Goal: Task Accomplishment & Management: Manage account settings

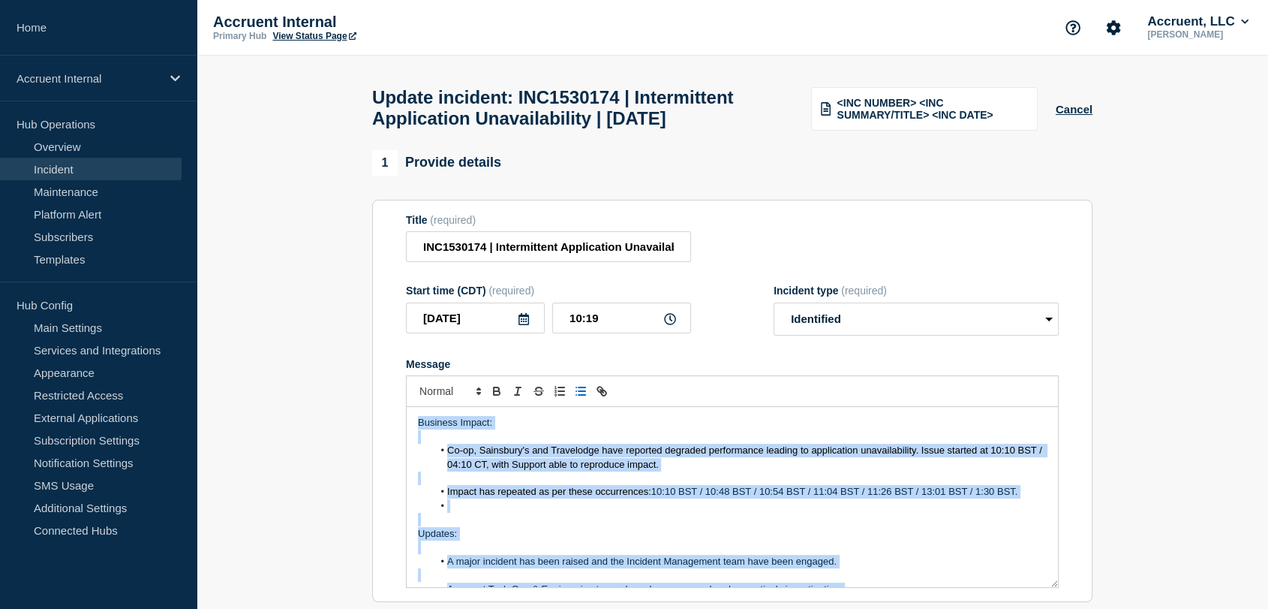
drag, startPoint x: 480, startPoint y: 594, endPoint x: 393, endPoint y: 363, distance: 248.0
click at [393, 363] on section "Title (required) INC1530174 | Intermittent Application Unavailability | 29th Se…" at bounding box center [732, 401] width 721 height 403
copy div "Business Impact: Co-op, Sainsbury's and Travelodge have reported degraded perfo…"
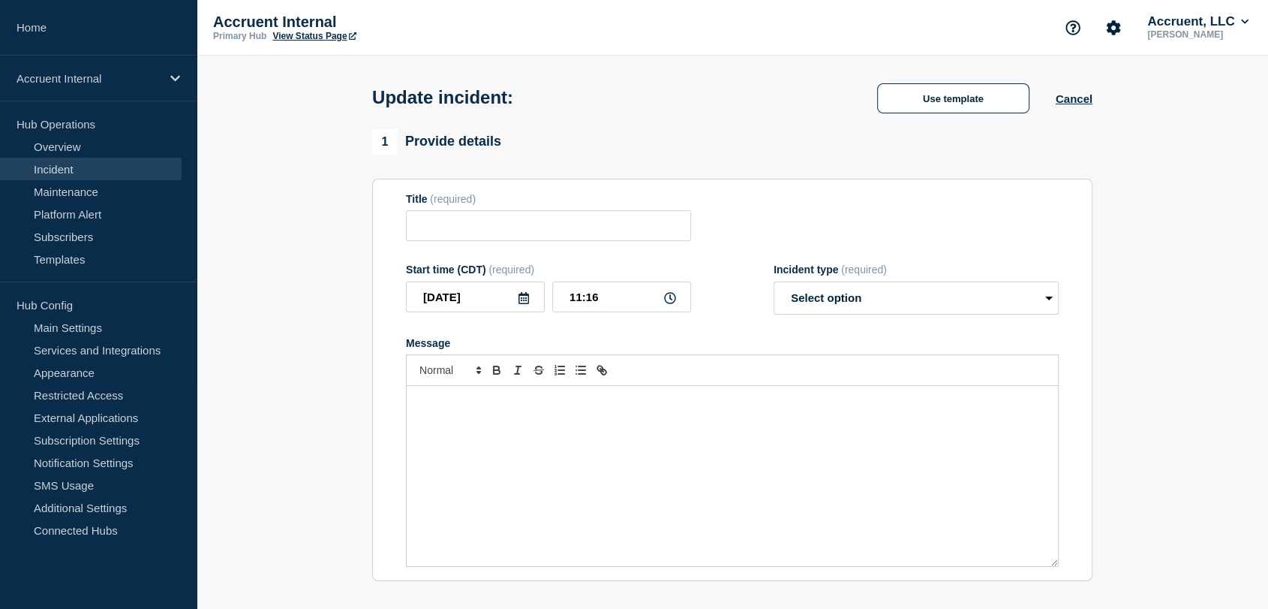
type input "INC1530174 | Intermittent Application Unavailability | [DATE]"
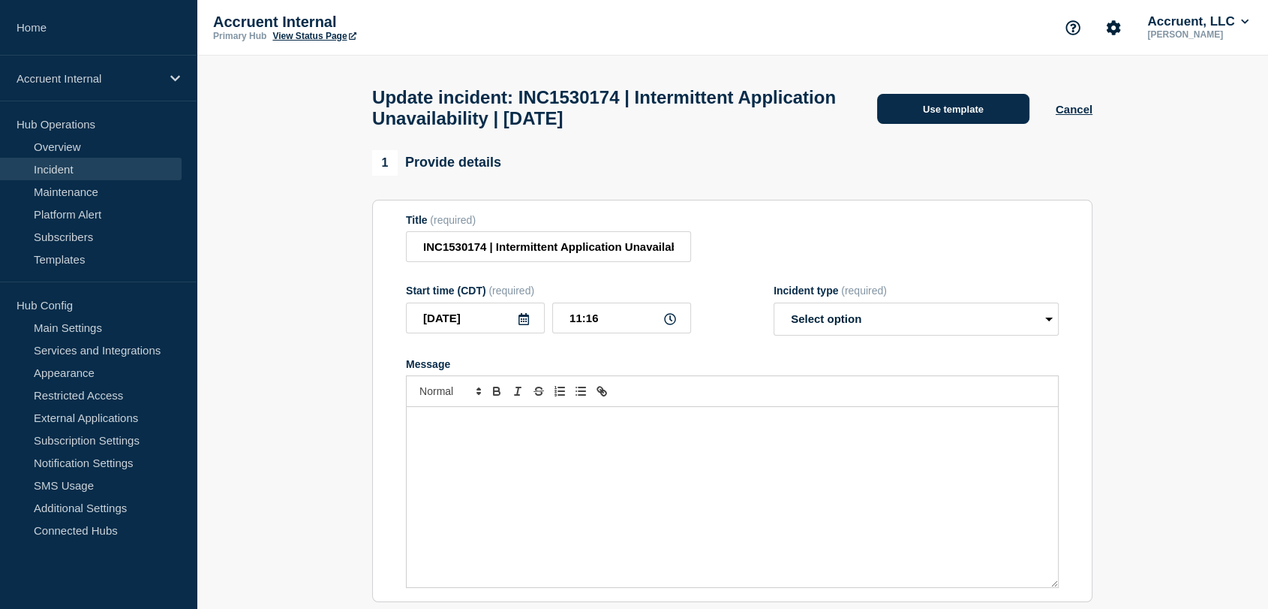
click at [932, 119] on button "Use template" at bounding box center [953, 109] width 152 height 30
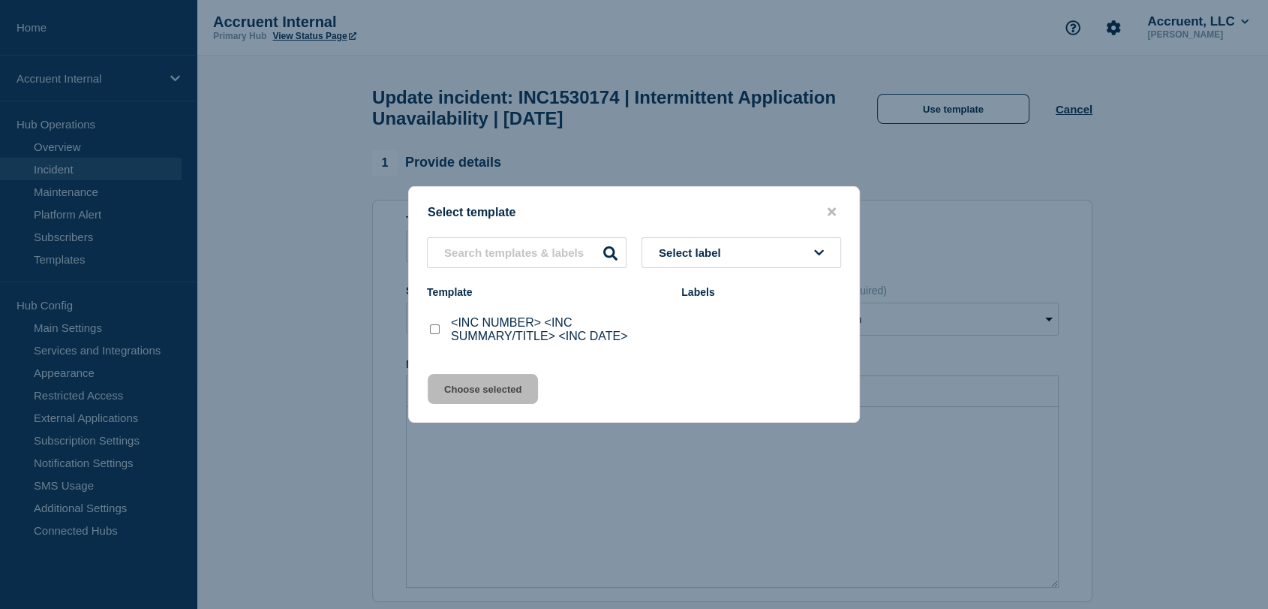
click at [434, 323] on div "<INC NUMBER> <INC SUMMARY/TITLE> <INC DATE>" at bounding box center [546, 329] width 239 height 27
click at [434, 331] on input "<INC NUMBER> <INC SUMMARY/TITLE> <INC DATE> checkbox" at bounding box center [435, 329] width 10 height 10
checkbox input "true"
click at [486, 390] on button "Choose selected" at bounding box center [483, 389] width 110 height 30
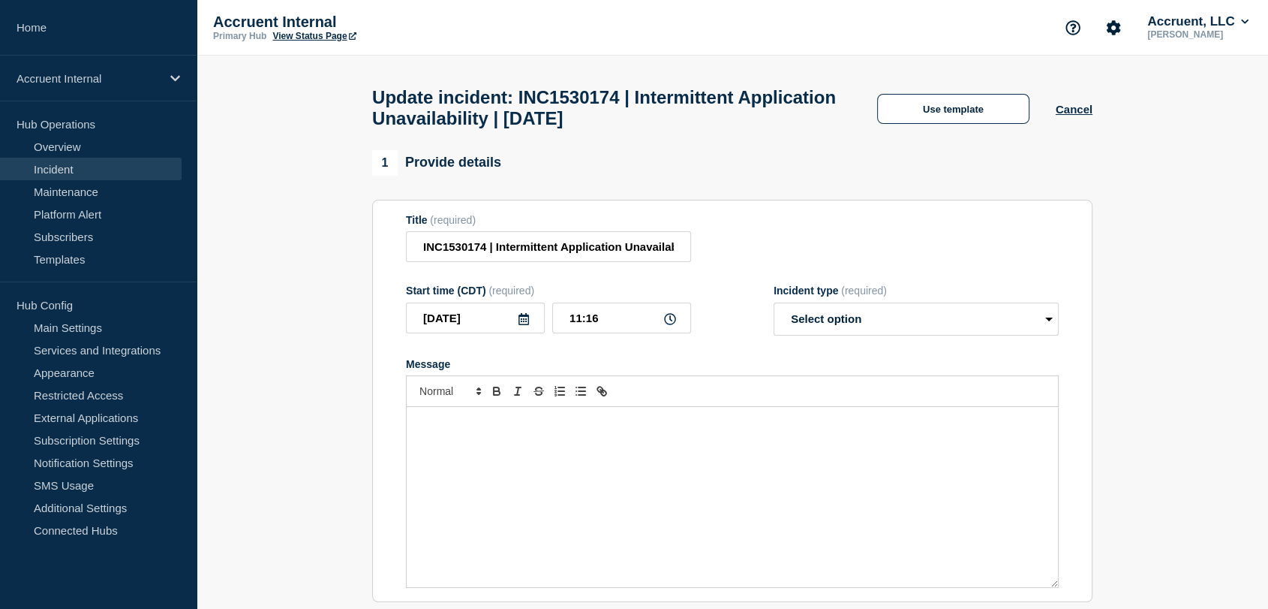
select select "investigating"
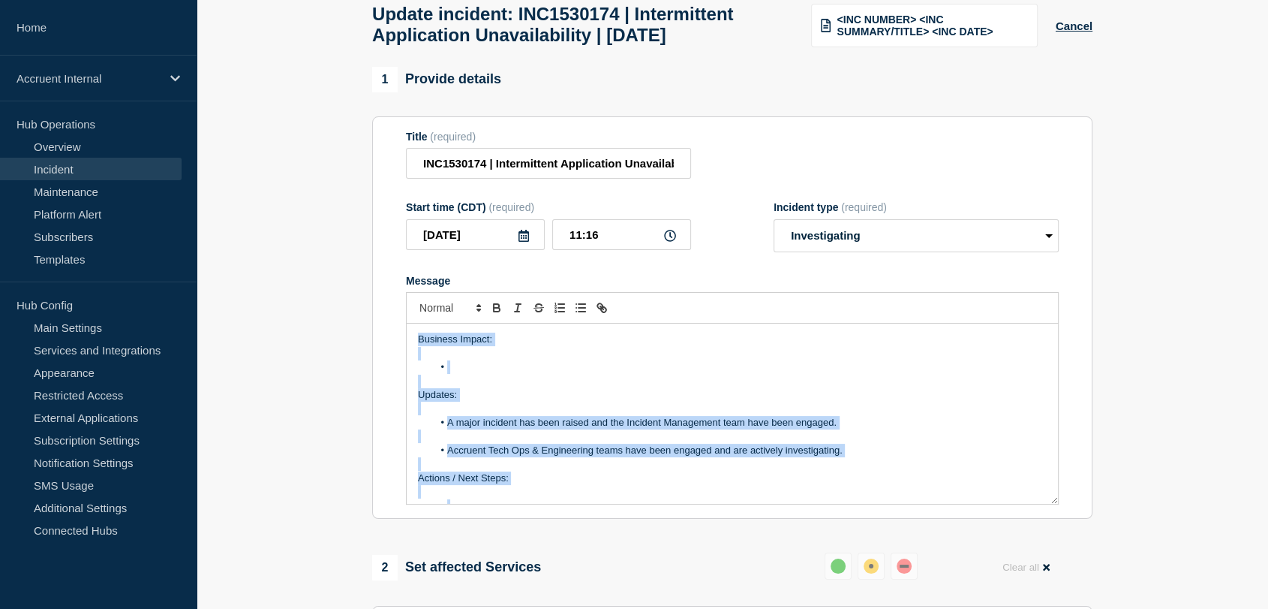
drag, startPoint x: 480, startPoint y: 523, endPoint x: 374, endPoint y: 314, distance: 234.6
click at [374, 314] on section "Title (required) INC1530174 | Intermittent Application Unavailability | [DATE] …" at bounding box center [732, 317] width 721 height 403
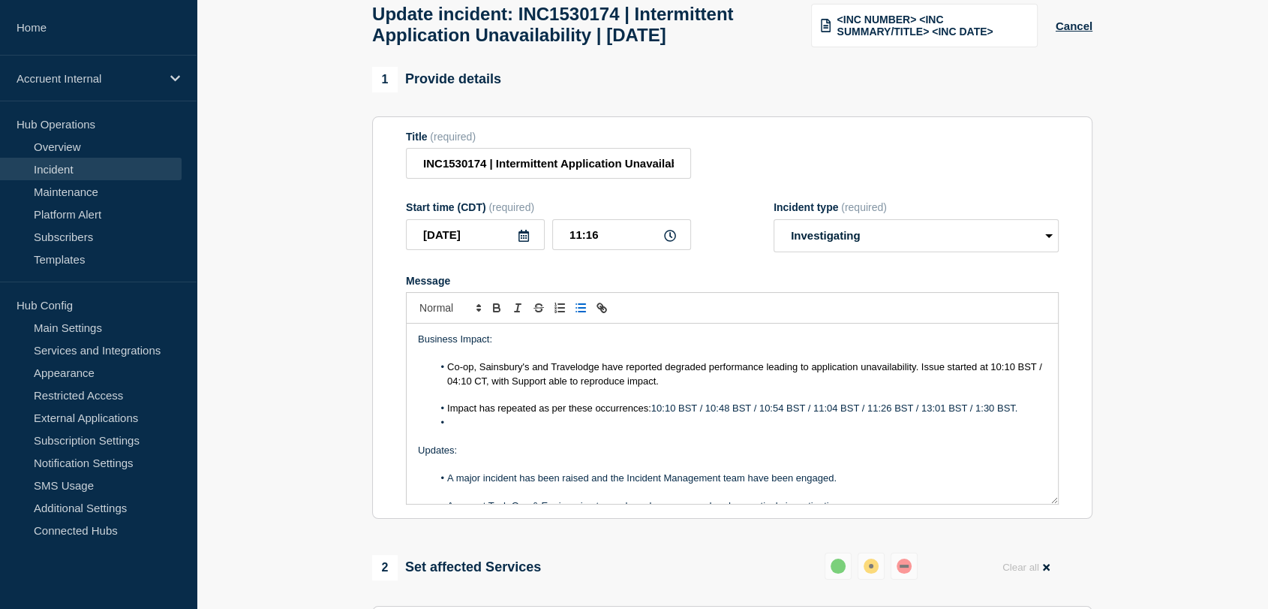
click at [1025, 415] on li "Impact has repeated as per these occurrences: 10:10 BST / 10:48 BST / 10:54 BST…" at bounding box center [740, 409] width 615 height 14
click at [979, 414] on span "10:10 BST / 10:48 BST / 10:54 BST / 11:04 BST / 11:26 BST / 13:01 BST / 1:30 BS…" at bounding box center [836, 407] width 370 height 11
click at [1039, 442] on div "Business Impact: Co-op, Sainsbury's and Travelodge have reported degraded perfo…" at bounding box center [732, 413] width 651 height 180
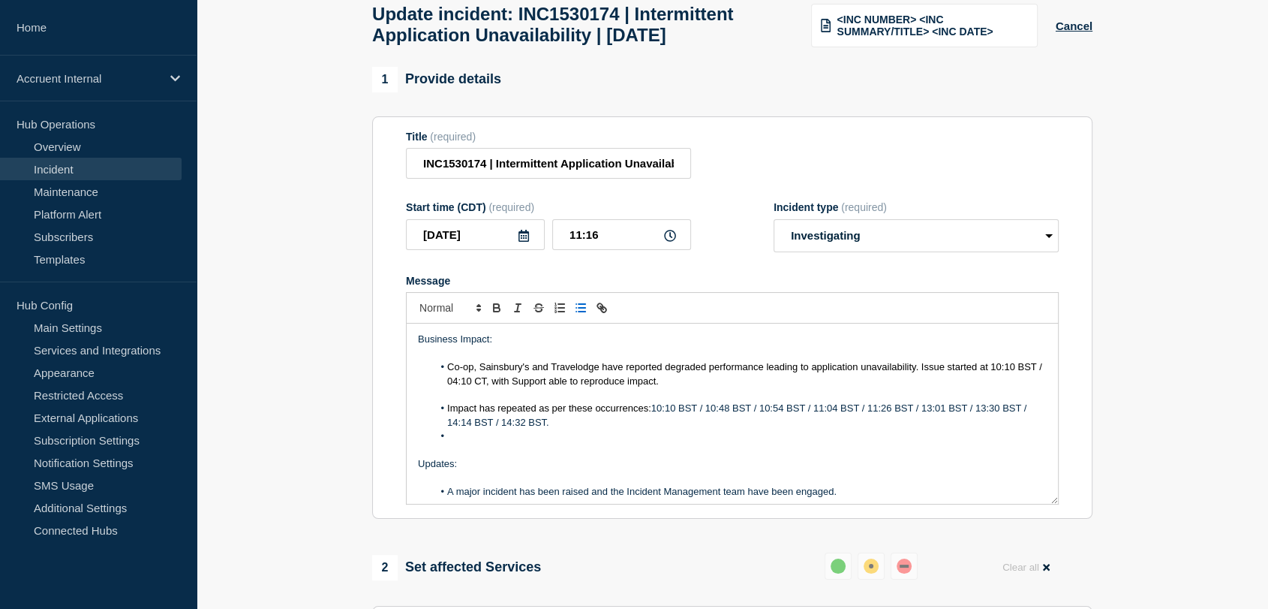
click at [534, 443] on li "Message" at bounding box center [740, 436] width 615 height 14
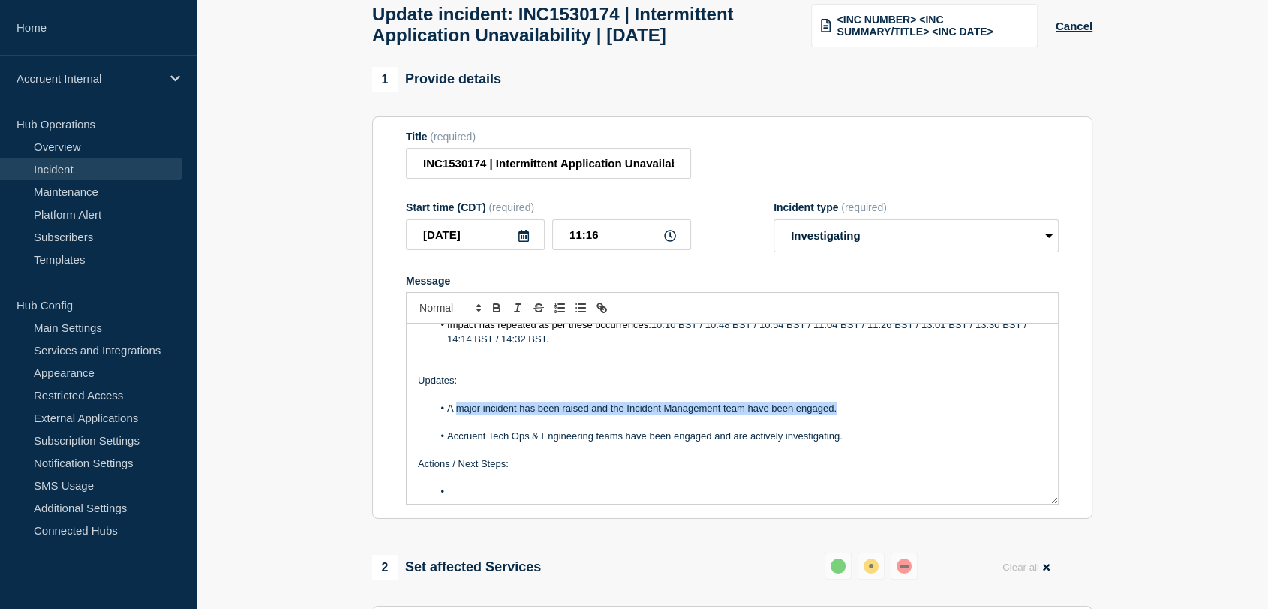
drag, startPoint x: 844, startPoint y: 443, endPoint x: 456, endPoint y: 443, distance: 387.3
click at [456, 415] on li "A major incident has been raised and the Incident Management team have been eng…" at bounding box center [740, 409] width 615 height 14
click at [480, 415] on li "Message" at bounding box center [740, 409] width 615 height 14
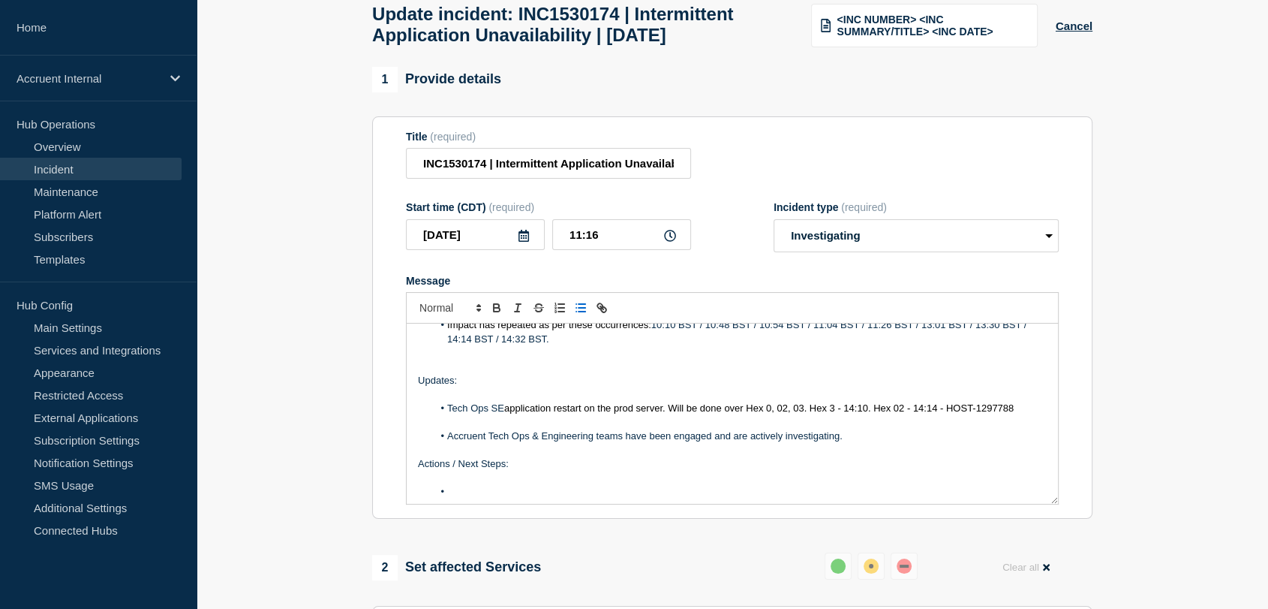
click at [509, 414] on span "application restart on the prod server. Will be done over Hex 0, 02, 03. Hex 3 …" at bounding box center [759, 407] width 510 height 11
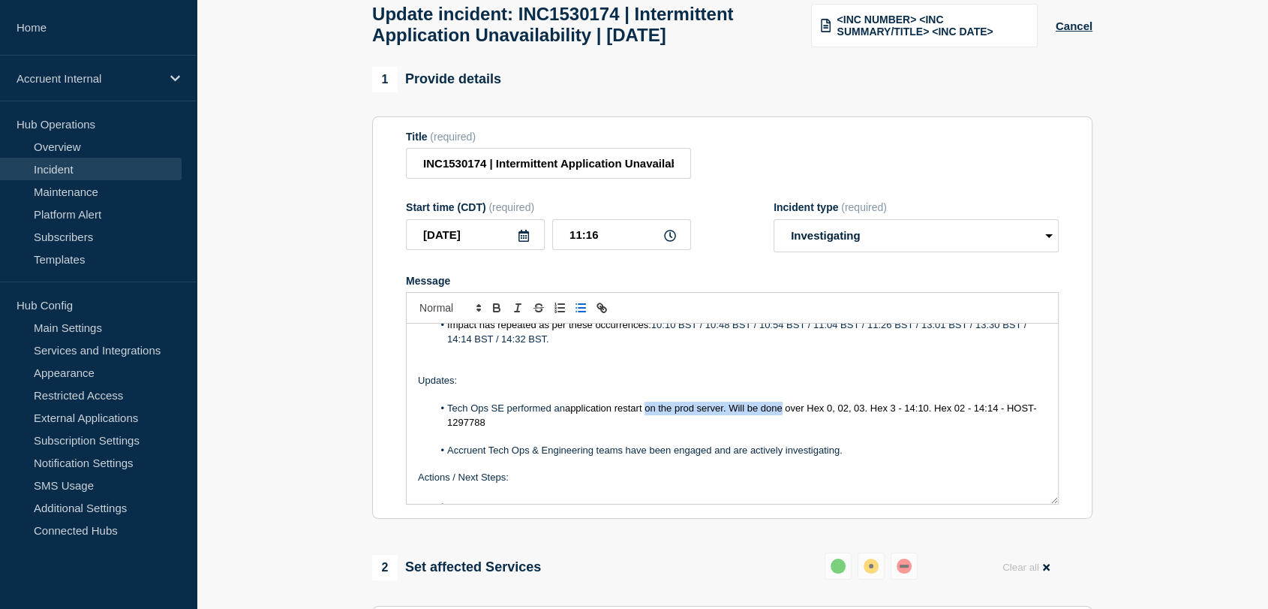
drag, startPoint x: 786, startPoint y: 441, endPoint x: 647, endPoint y: 443, distance: 138.9
click at [647, 427] on span "application restart on the prod server. Will be done over Hex 0, 02, 03. Hex 3 …" at bounding box center [741, 414] width 589 height 25
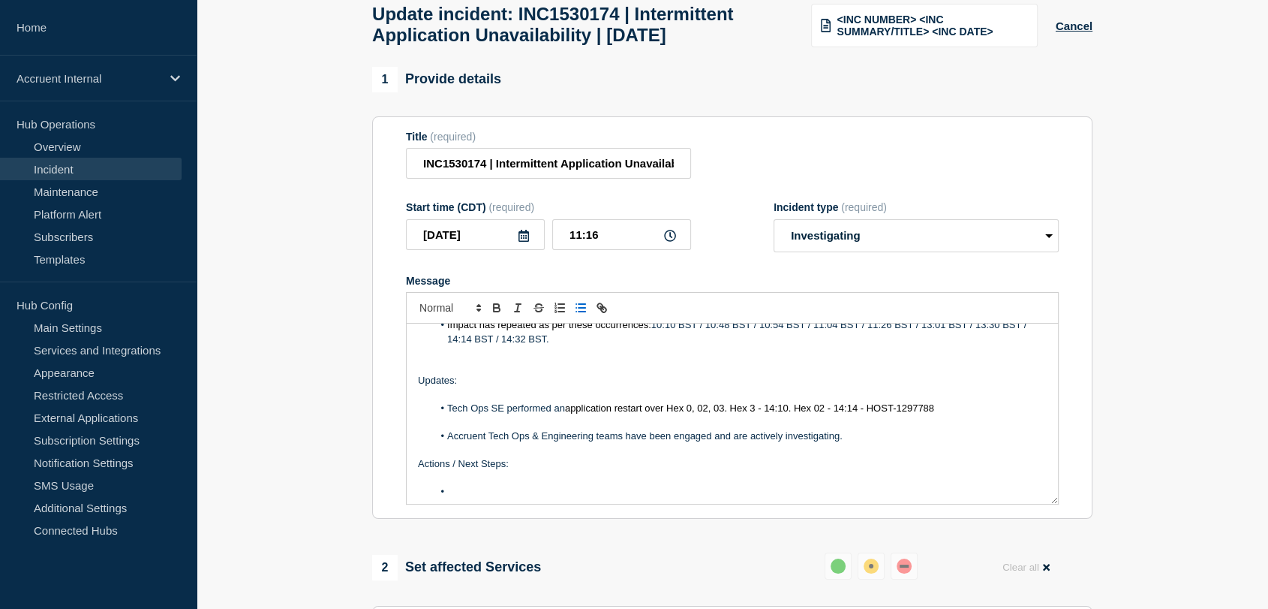
click at [694, 414] on span "application restart over Hex 0, 02, 03. Hex 3 - 14:10. Hex 02 - 14:14 - HOST-12…" at bounding box center [749, 407] width 369 height 11
click at [769, 414] on span "application restart over Hex 01, 02, 03. Hex 3 - 14:10. Hex 02 - 14:14 - HOST-1…" at bounding box center [752, 407] width 375 height 11
click at [801, 414] on span "application restart over Hex 01, 02, 03. Hex 3 at 14:10. Hex 02 - 14:14 - HOST-…" at bounding box center [755, 407] width 380 height 11
drag, startPoint x: 847, startPoint y: 440, endPoint x: 766, endPoint y: 440, distance: 81.8
click at [766, 414] on span "application restart over Hex 01, 02, 03. Hex 3 at 14:10. Hex 02 - 14:14 - HOST-…" at bounding box center [755, 407] width 380 height 11
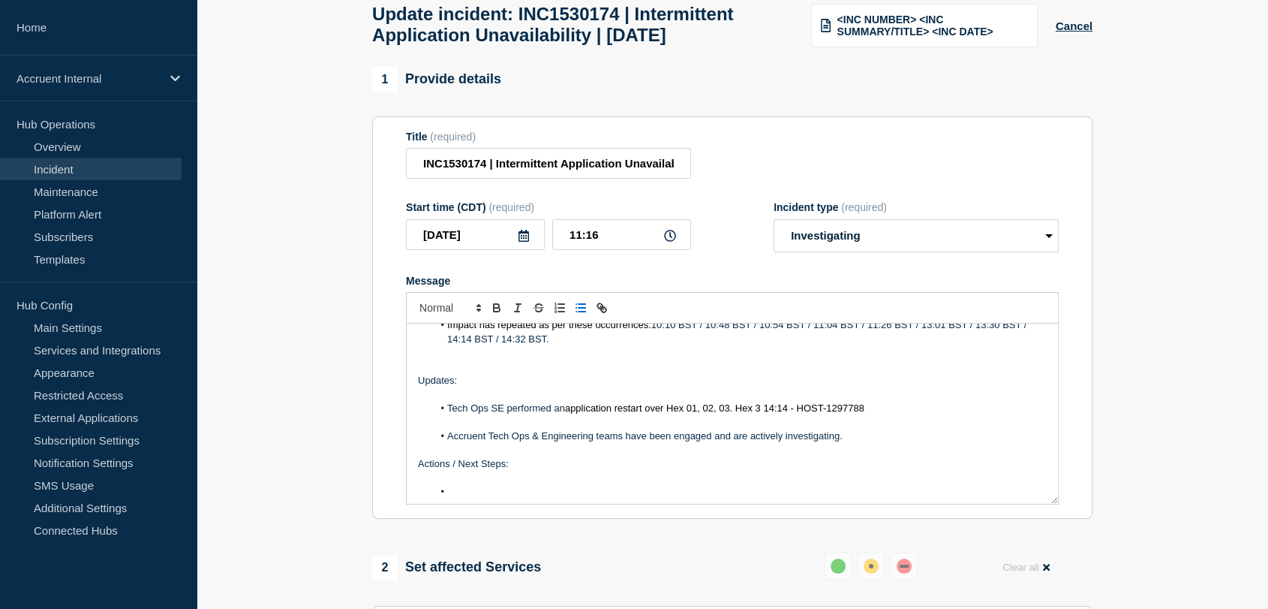
click at [758, 414] on span "application restart over Hex 01, 02, 03. Hex 3 14:14 - HOST-1297788" at bounding box center [714, 407] width 299 height 11
click at [772, 414] on span "application restart over Hex 01, 02, 03. Hex 03 14:14 - HOST-1297788" at bounding box center [717, 407] width 305 height 11
click at [808, 414] on span "application restart over Hex 01, 02, 03. Hex 03 at 14:14 - HOST-1297788" at bounding box center [723, 407] width 316 height 11
click at [829, 414] on span "application restart over Hex 01, 02, 03. Hex 03 at 14:14 BST- HOST-1297788" at bounding box center [732, 407] width 334 height 11
click at [943, 415] on li "Tech Ops SE performed an application restart over Hex 01, 02, 03. Hex 03 at 14:…" at bounding box center [740, 409] width 615 height 14
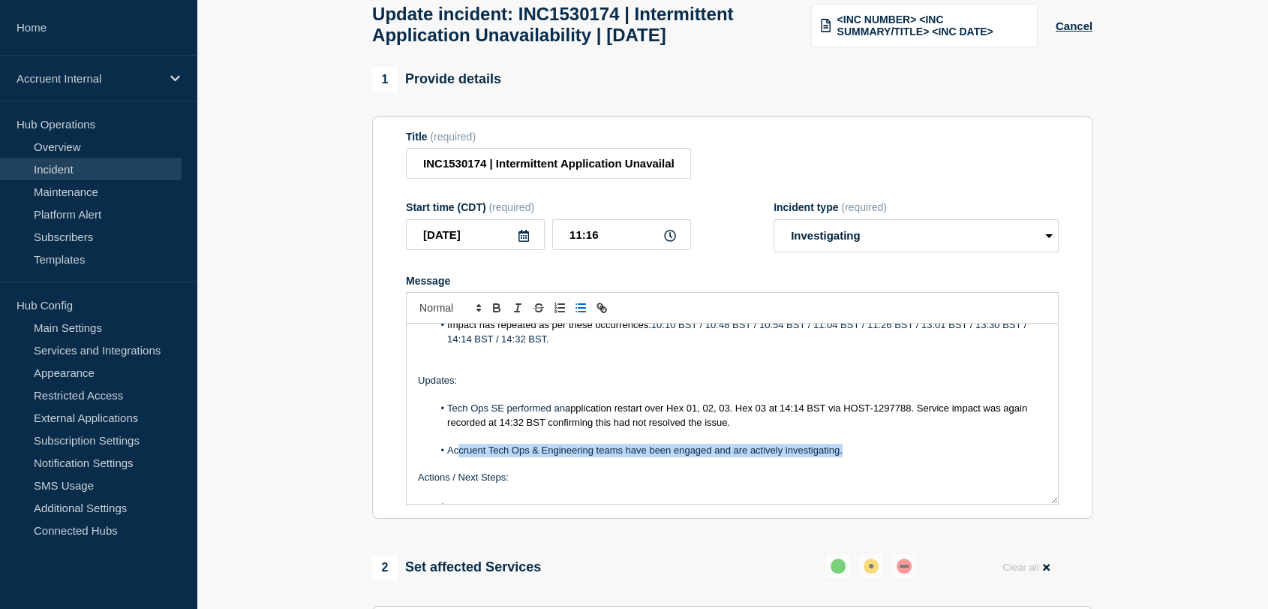
drag, startPoint x: 857, startPoint y: 486, endPoint x: 458, endPoint y: 485, distance: 399.3
click at [458, 457] on li "Accruent Tech Ops & Engineering teams have been engaged and are actively invest…" at bounding box center [740, 451] width 615 height 14
drag, startPoint x: 570, startPoint y: 483, endPoint x: 456, endPoint y: 483, distance: 114.1
click at [456, 457] on li "It has been discovered that" at bounding box center [740, 451] width 615 height 14
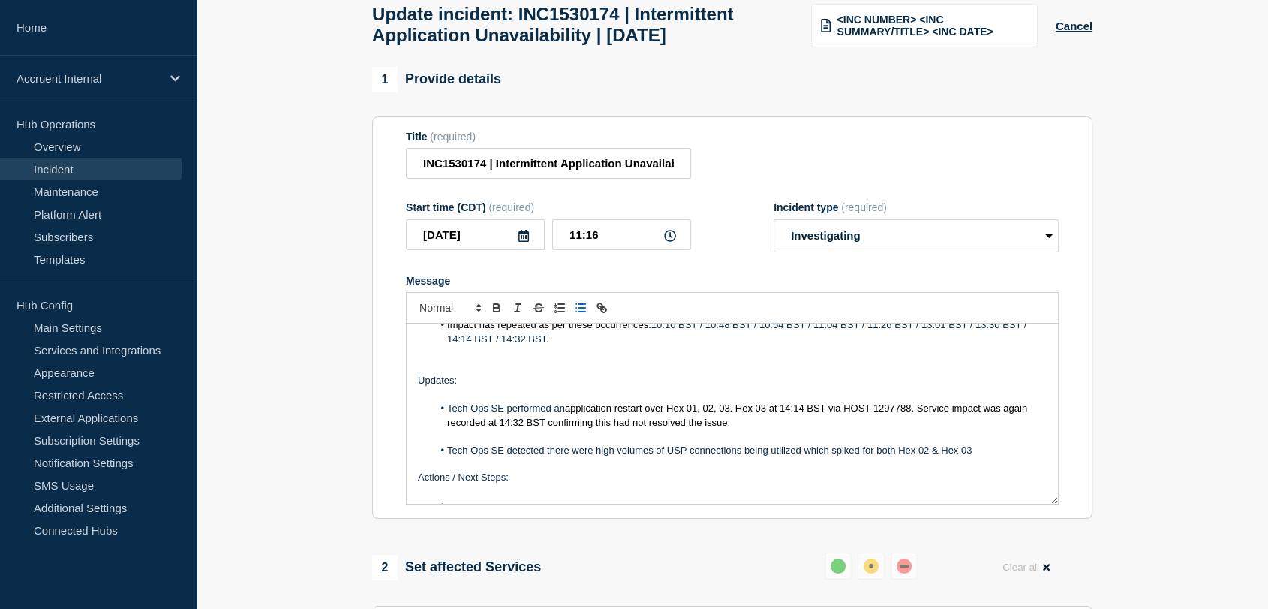
click at [734, 427] on span "application restart over Hex 01, 02, 03. Hex 03 at 14:14 BST via HOST-1297788. …" at bounding box center [738, 414] width 583 height 25
click at [705, 427] on span "application restart over Hex 01, 02, Hex 03 at 14:14 BST via HOST-1297788. Serv…" at bounding box center [732, 414] width 570 height 25
click at [741, 427] on span "application restart over Hex 01, 02, Hex 03 at 14:14 BST via HOST-1297788. Serv…" at bounding box center [732, 414] width 570 height 25
click at [985, 457] on li "Tech Ops SE detected there were high volumes of USP connections being utilized …" at bounding box center [740, 451] width 615 height 14
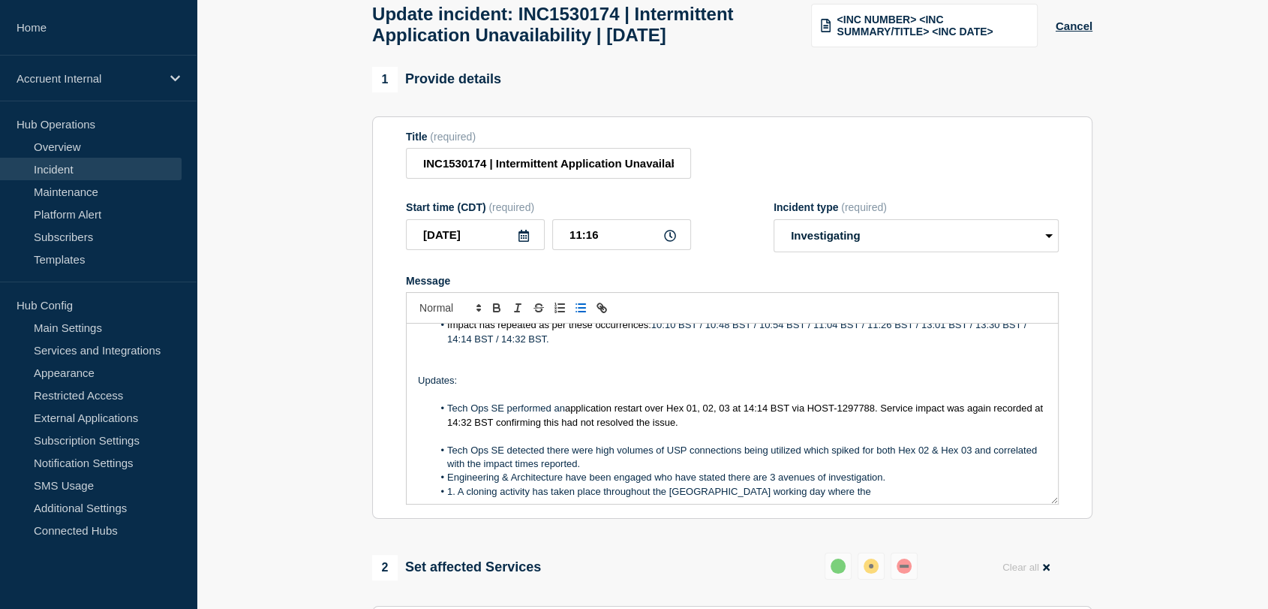
click at [808, 498] on li "1. A cloning activity has taken place throughout the [GEOGRAPHIC_DATA] working …" at bounding box center [740, 492] width 615 height 14
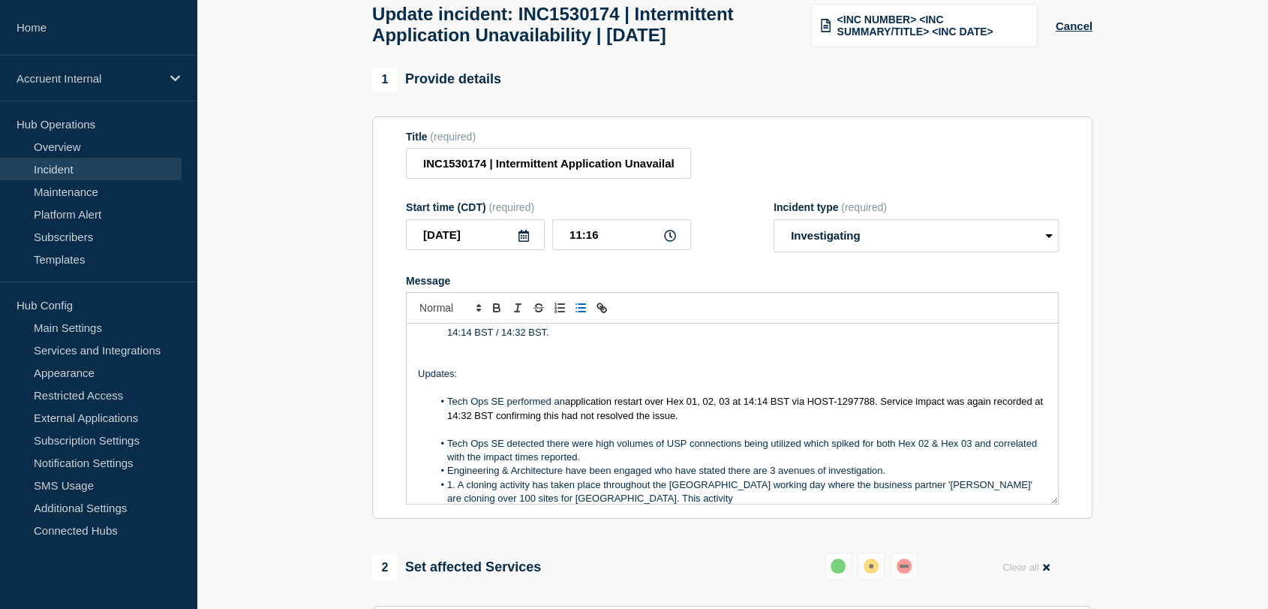
click at [597, 506] on li "1. A cloning activity has taken place throughout the [GEOGRAPHIC_DATA] working …" at bounding box center [740, 492] width 615 height 28
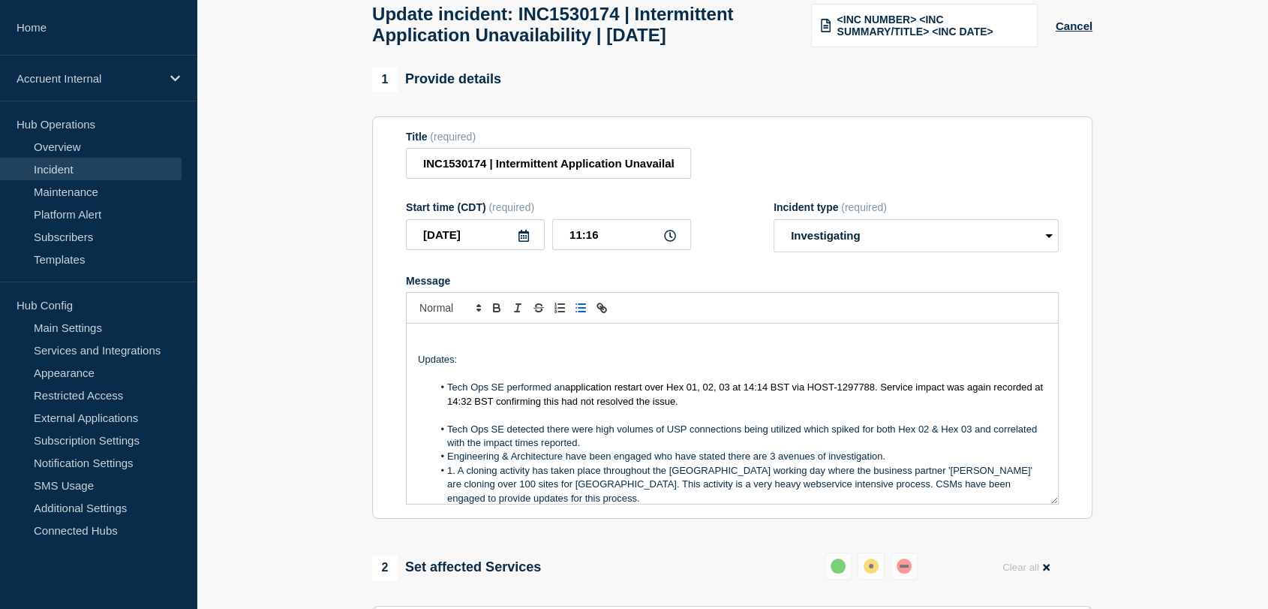
click at [773, 505] on li "1. A cloning activity has taken place throughout the [GEOGRAPHIC_DATA] working …" at bounding box center [740, 484] width 615 height 41
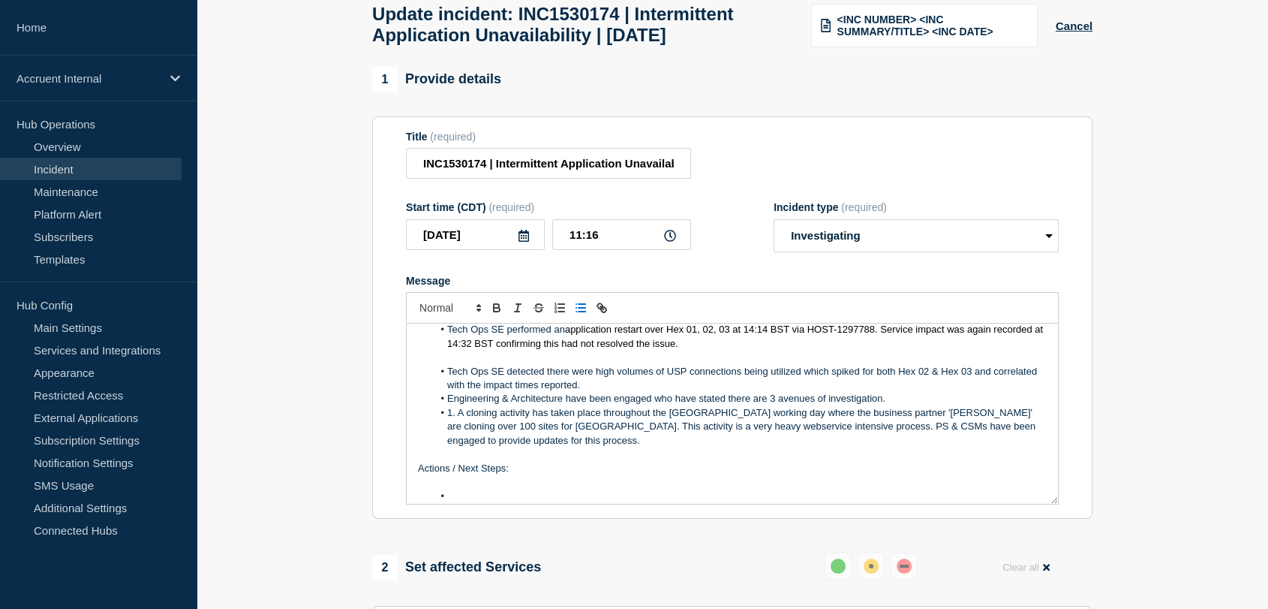
scroll to position [188, 0]
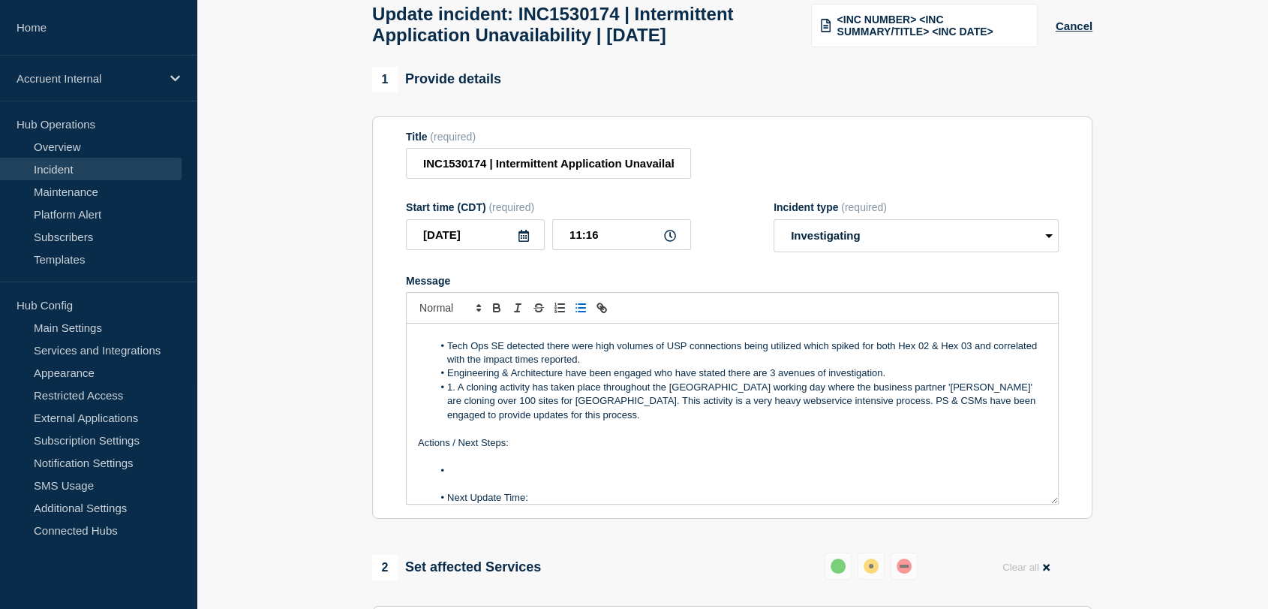
click at [514, 422] on li "1. A cloning activity has taken place throughout the [GEOGRAPHIC_DATA] working …" at bounding box center [740, 401] width 615 height 41
click at [486, 435] on li "2." at bounding box center [740, 429] width 615 height 14
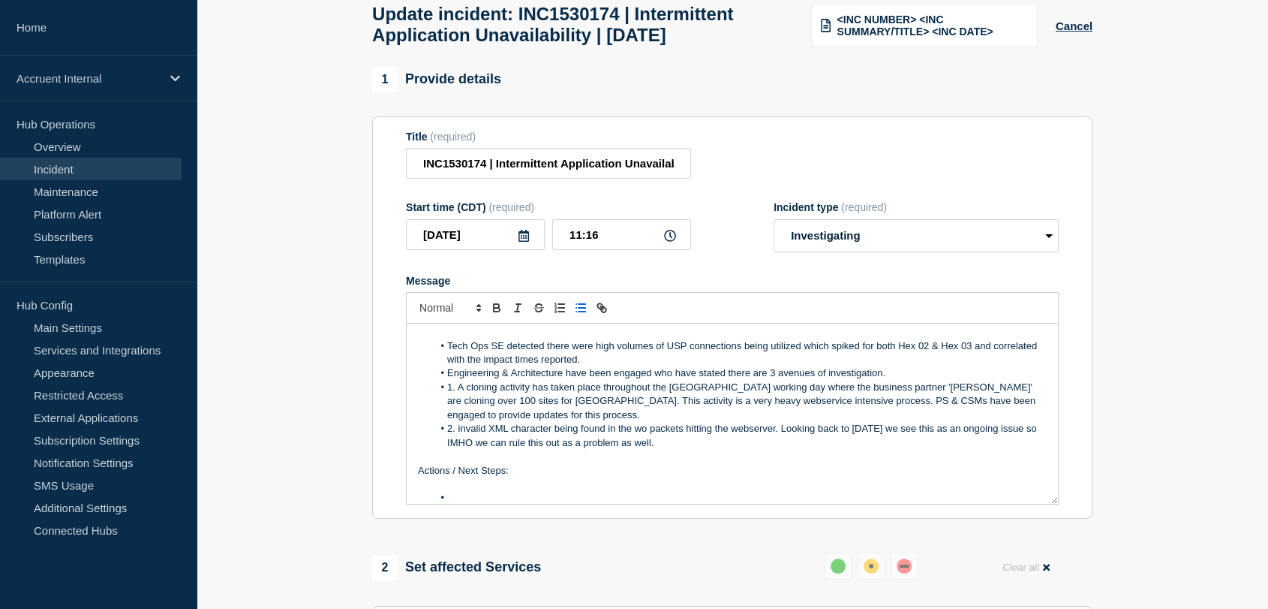
click at [456, 450] on li "2. invalid XML character being found in the wo packets hitting the webserver. L…" at bounding box center [740, 436] width 615 height 28
click at [567, 450] on li "2. An invalid XML character being found in the wo packets hitting the webserver…" at bounding box center [740, 436] width 615 height 28
click at [678, 450] on li "2. An invalid XML character has being found in the wo packets hitting the webse…" at bounding box center [740, 436] width 615 height 28
click at [950, 450] on li "2. An invalid XML character has being found in the WO packets hitting the webse…" at bounding box center [740, 436] width 615 height 28
drag, startPoint x: 757, startPoint y: 477, endPoint x: 537, endPoint y: 476, distance: 219.9
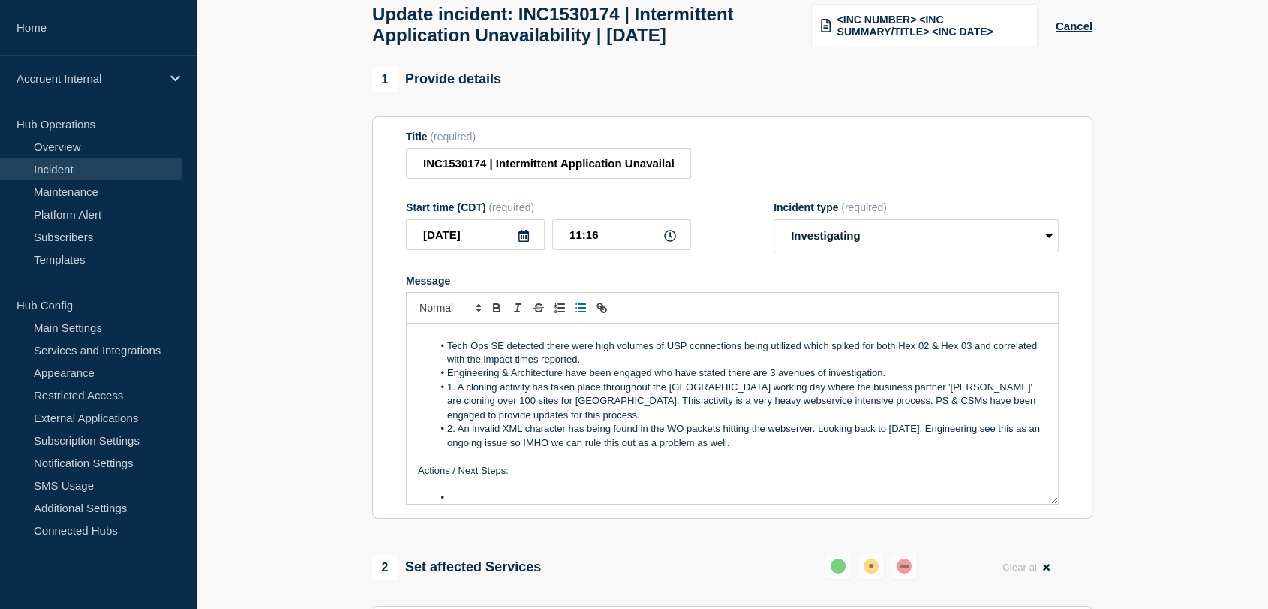
click at [537, 450] on li "2. An invalid XML character has being found in the WO packets hitting the webse…" at bounding box center [740, 436] width 615 height 28
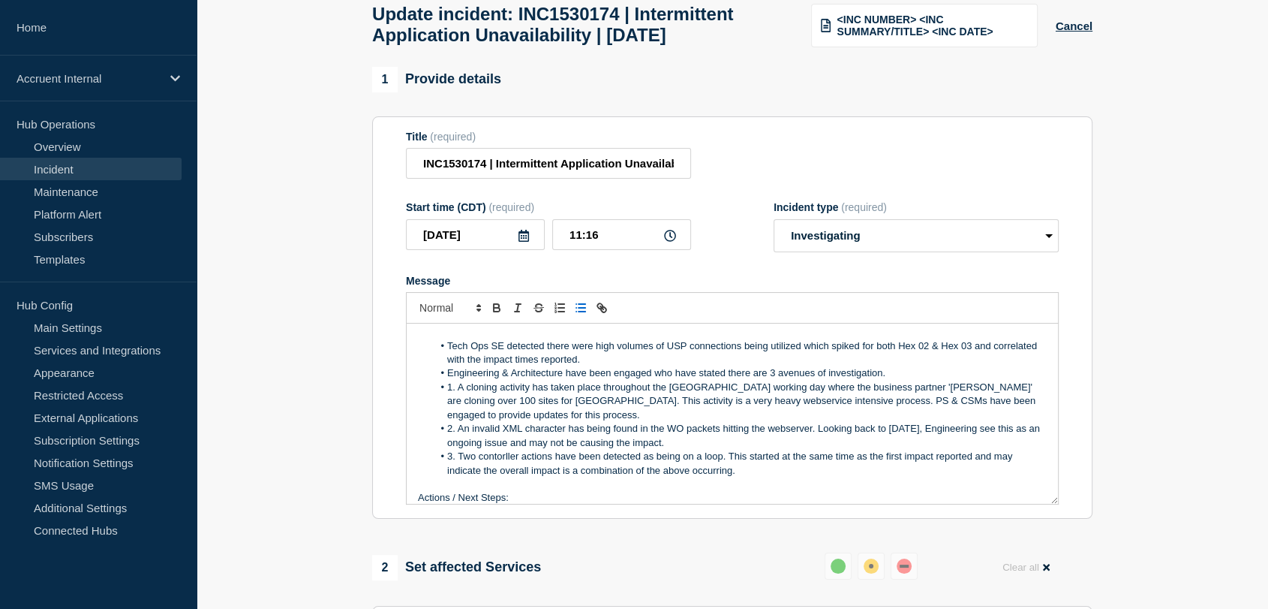
click at [730, 477] on li "3. Two contorller actions have been detected as being on a loop. This started a…" at bounding box center [740, 464] width 615 height 28
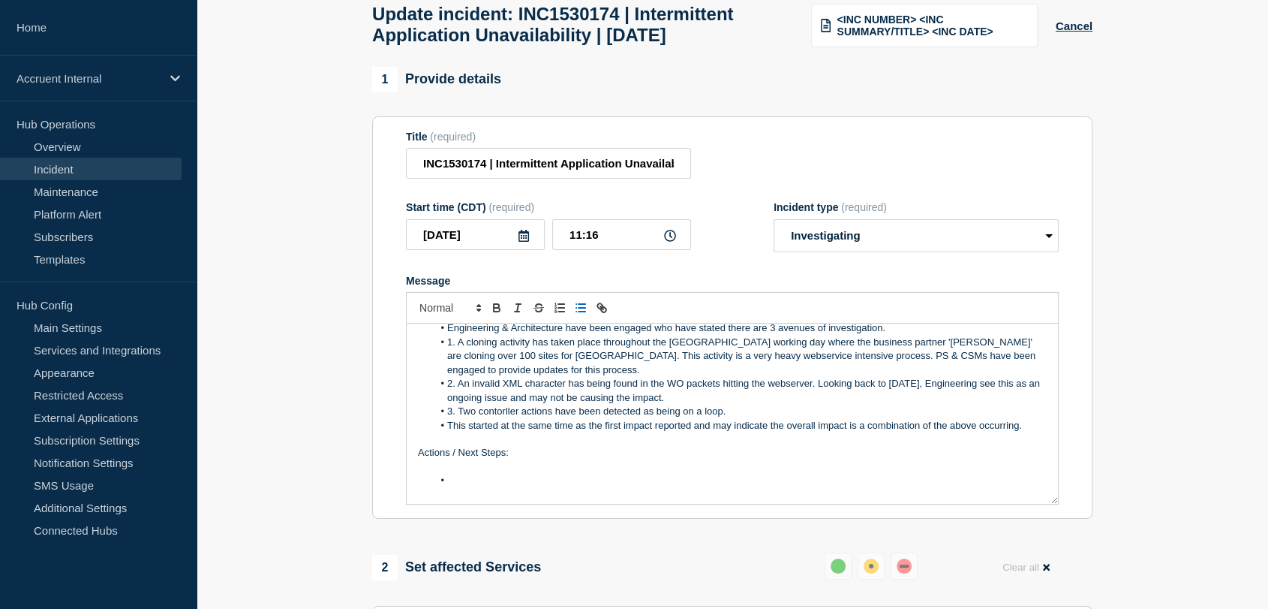
scroll to position [253, 0]
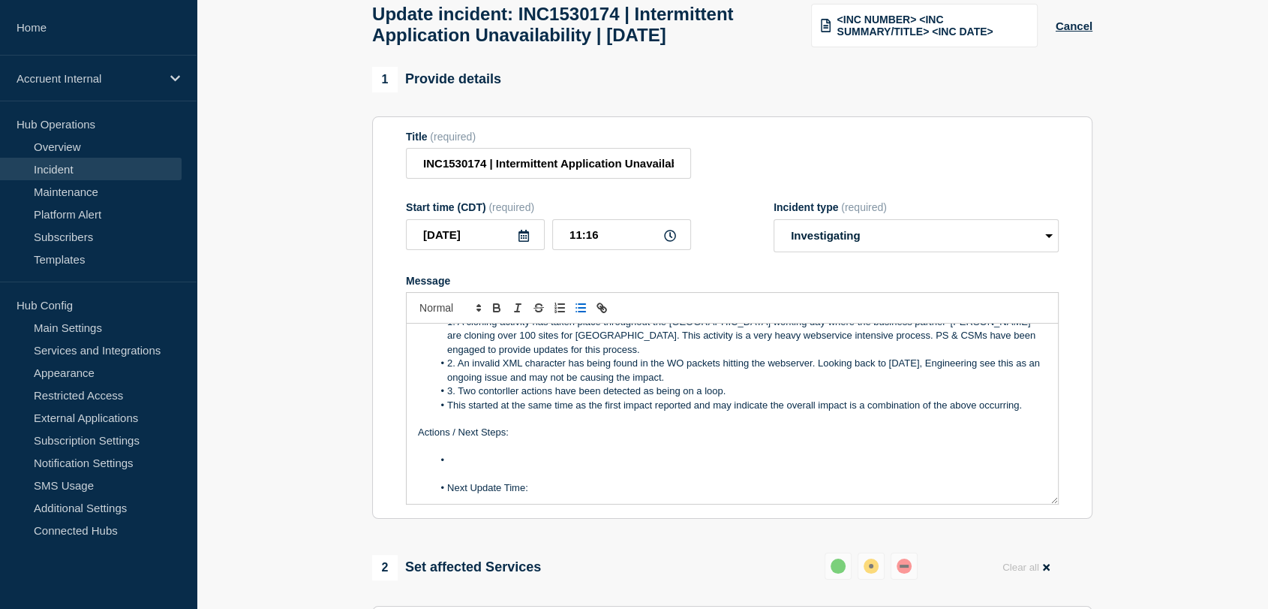
click at [498, 467] on li "Message" at bounding box center [740, 460] width 615 height 14
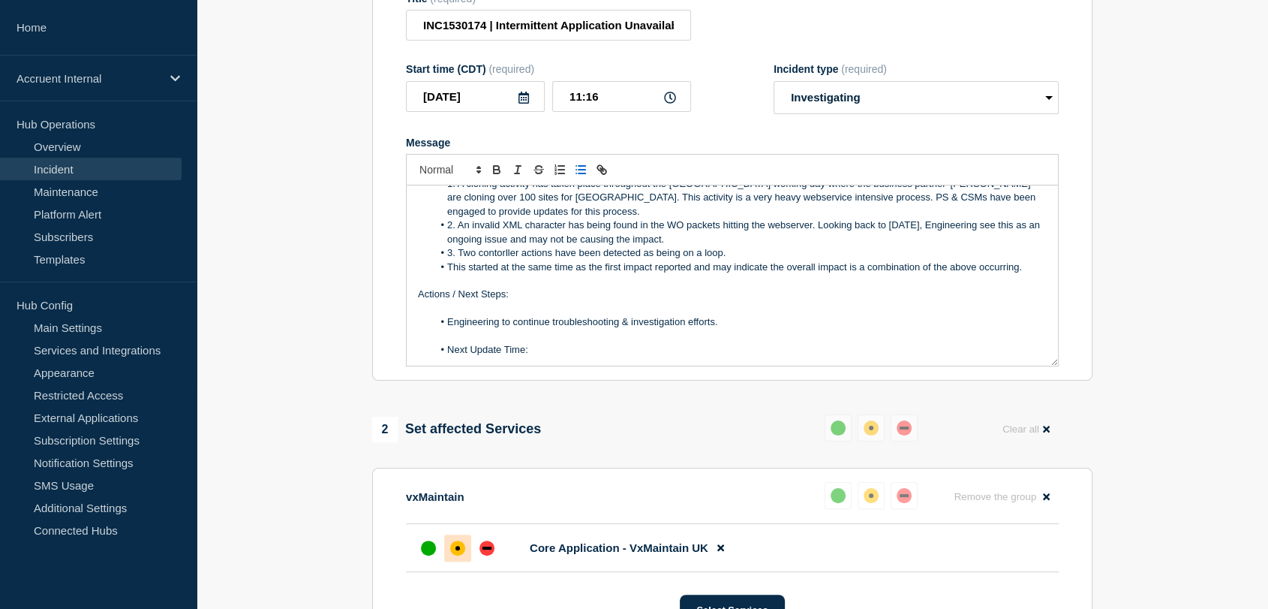
scroll to position [250, 0]
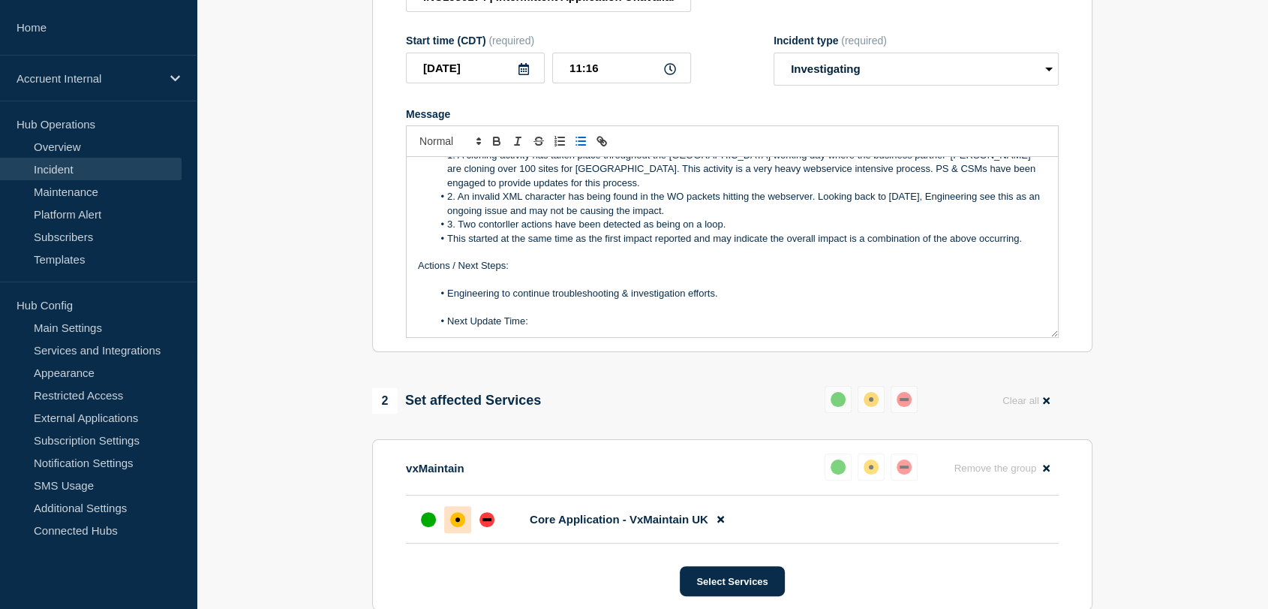
click at [567, 314] on p "Message" at bounding box center [732, 308] width 629 height 14
click at [560, 328] on li "Next Update Time:" at bounding box center [740, 321] width 615 height 14
click at [448, 325] on li "Next Update Time:" at bounding box center [740, 318] width 615 height 14
click at [507, 339] on li "Message" at bounding box center [740, 333] width 615 height 14
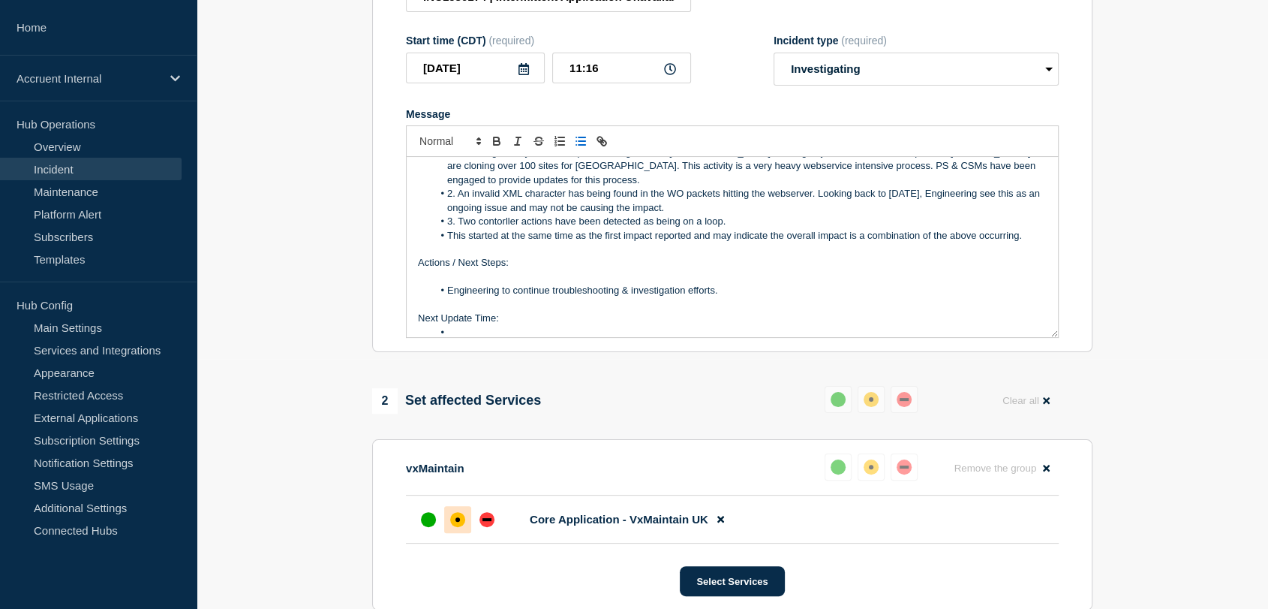
scroll to position [267, 0]
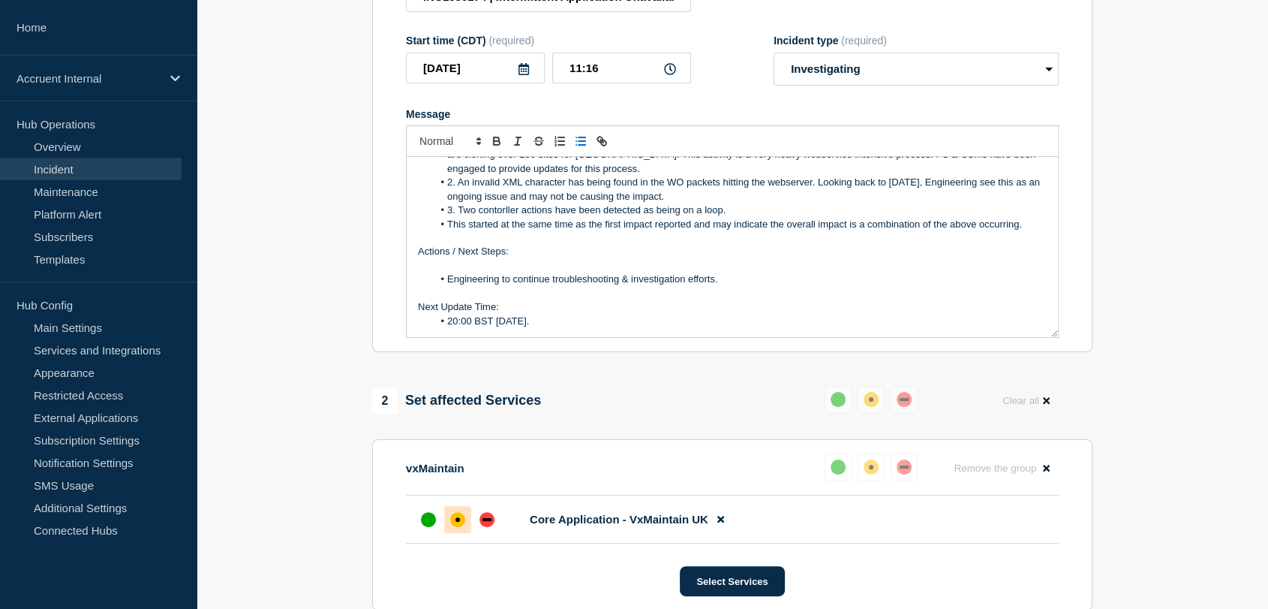
click at [523, 314] on p "Next Update Time:" at bounding box center [732, 307] width 629 height 14
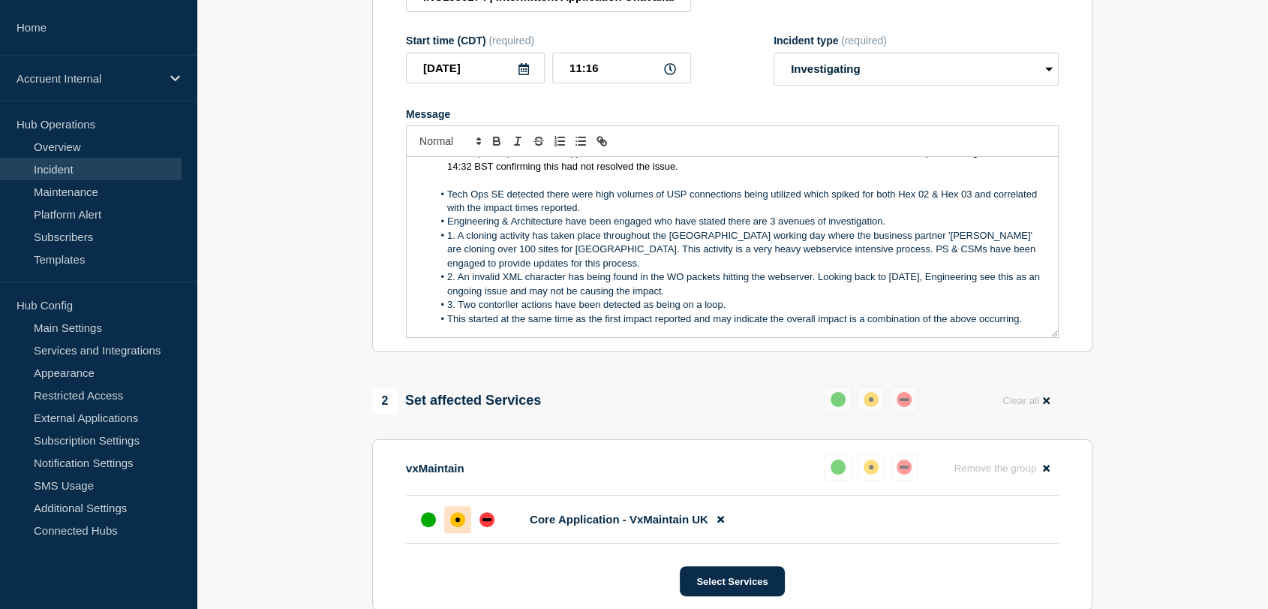
scroll to position [101, 0]
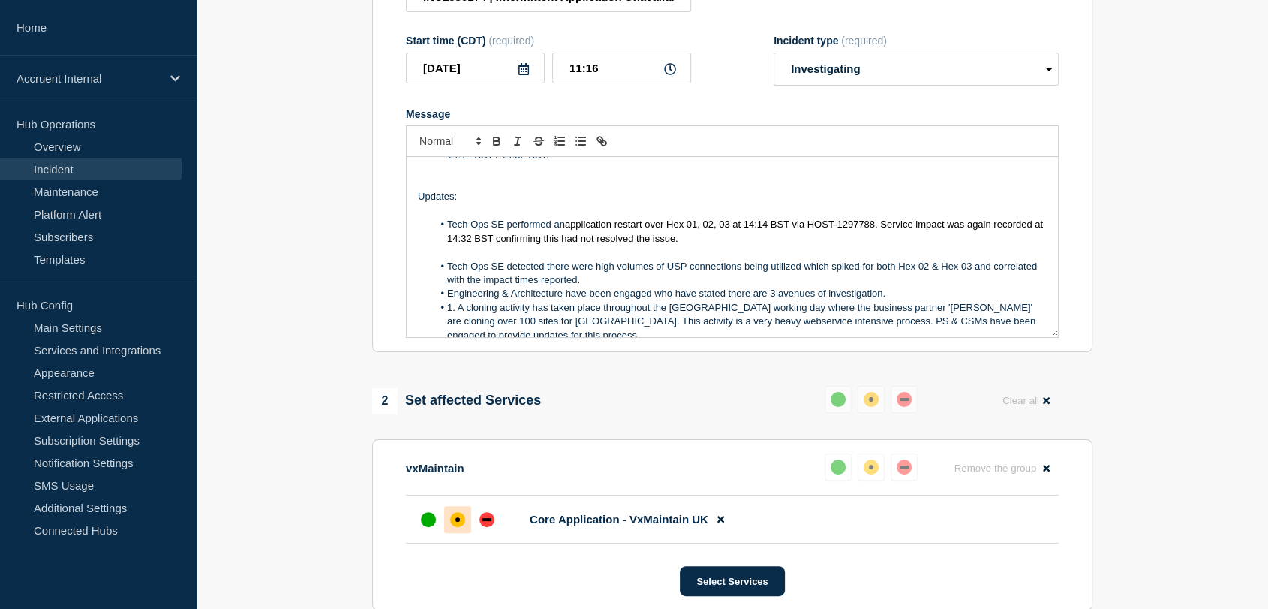
click at [646, 287] on li "Tech Ops SE detected there were high volumes of USP connections being utilized …" at bounding box center [740, 274] width 615 height 28
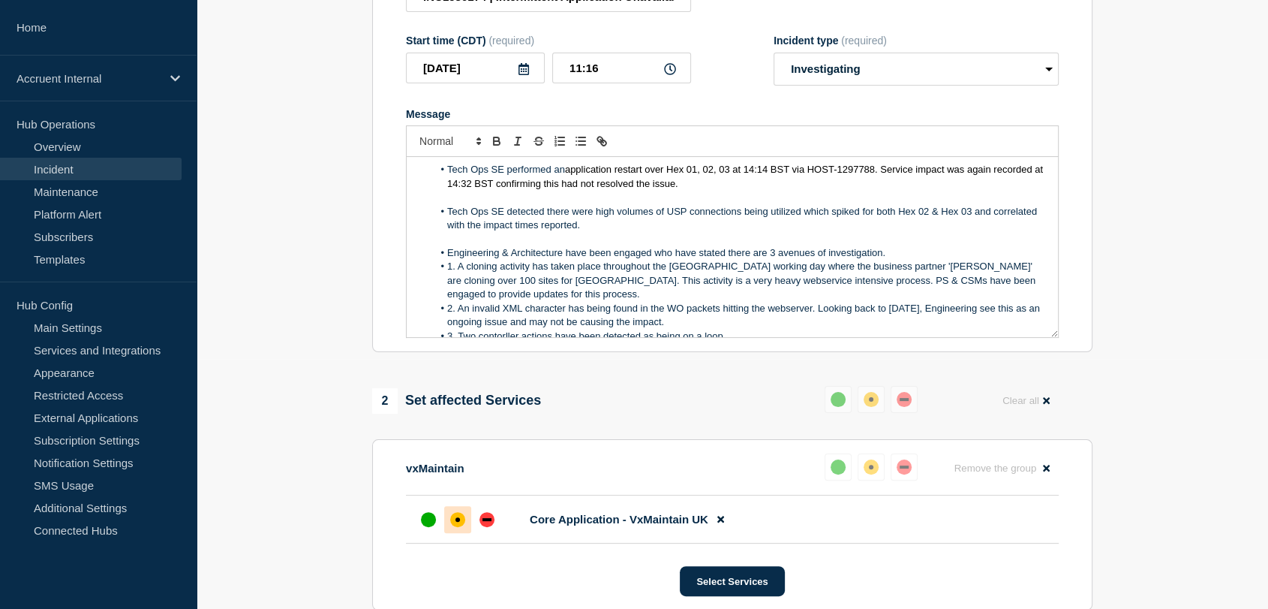
scroll to position [184, 0]
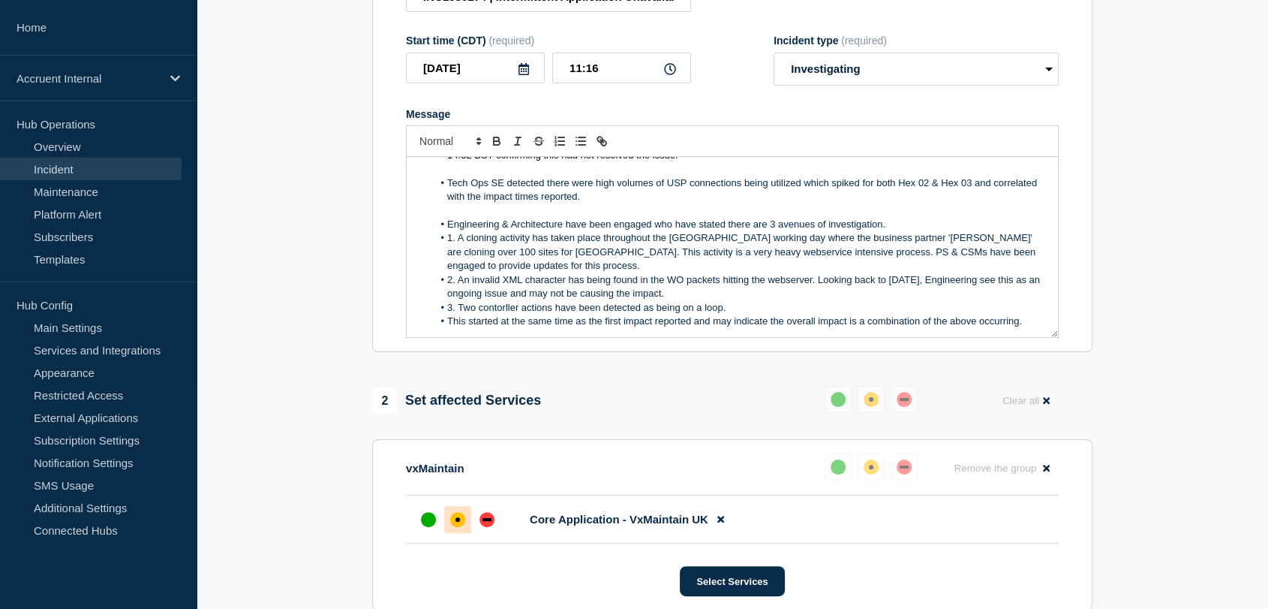
click at [895, 231] on li "Engineering & Architecture have been engaged who have stated there are 3 avenue…" at bounding box center [740, 225] width 615 height 14
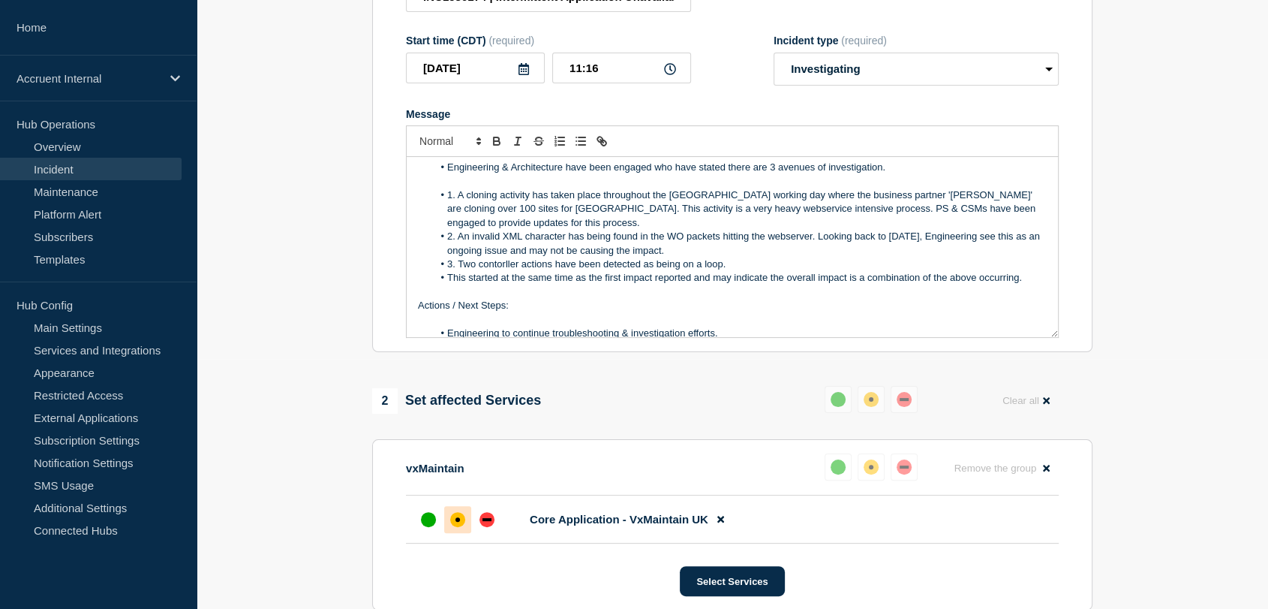
scroll to position [267, 0]
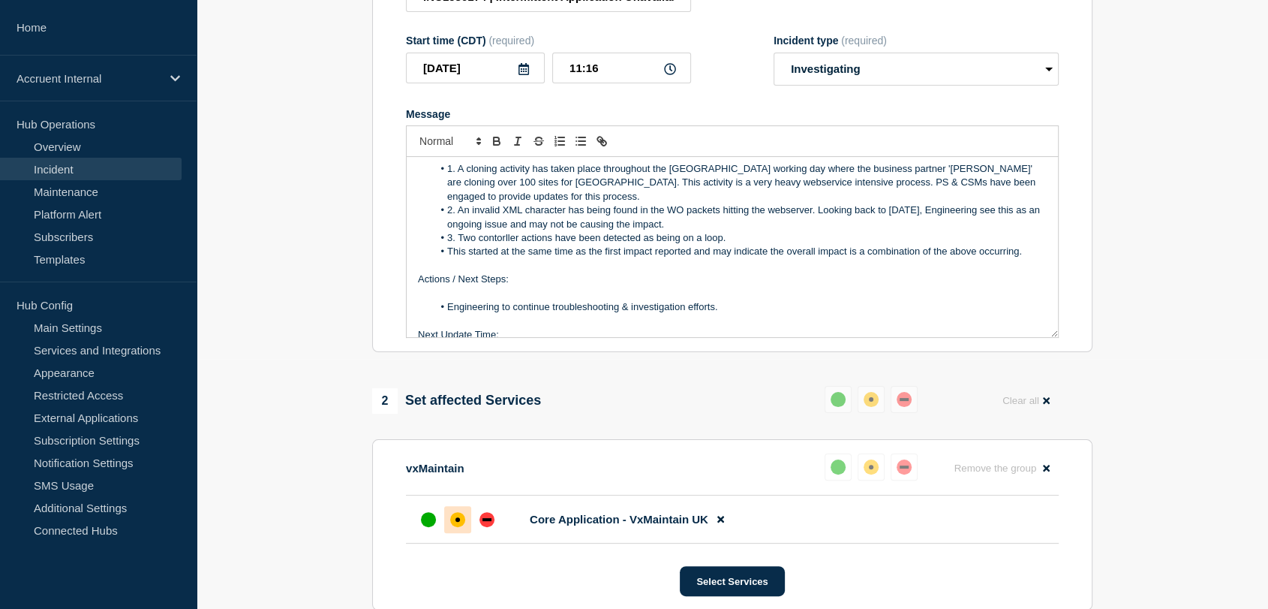
click at [510, 203] on li "1. A cloning activity has taken place throughout the [GEOGRAPHIC_DATA] working …" at bounding box center [740, 182] width 615 height 41
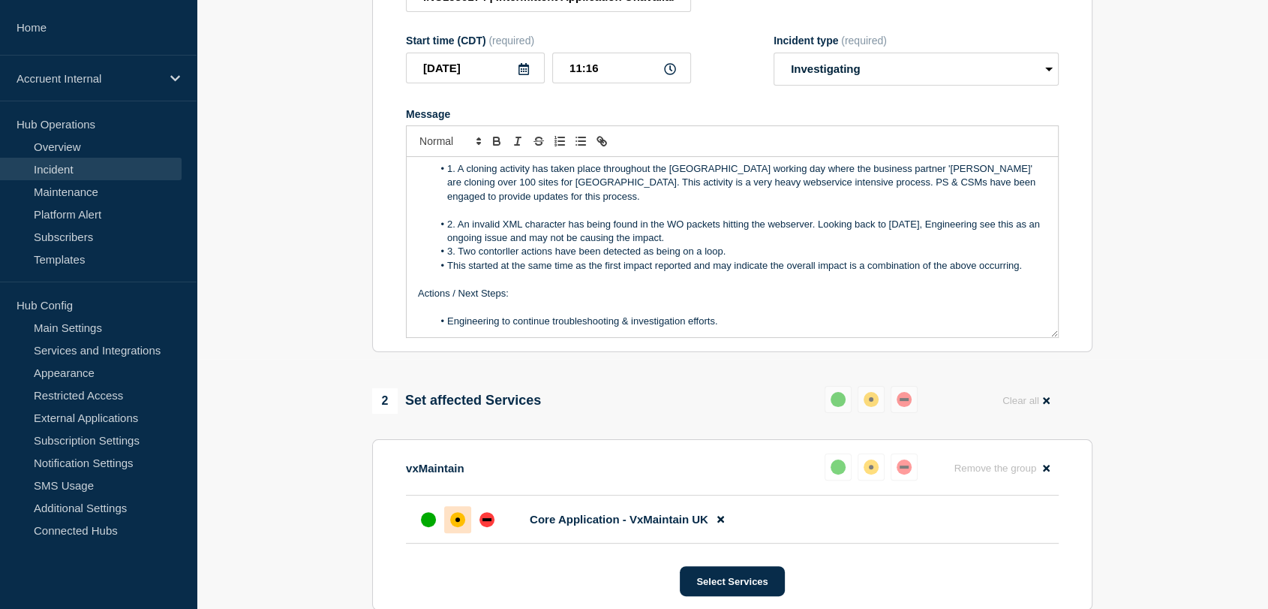
click at [696, 245] on li "2. An invalid XML character has being found in the WO packets hitting the webse…" at bounding box center [740, 232] width 615 height 28
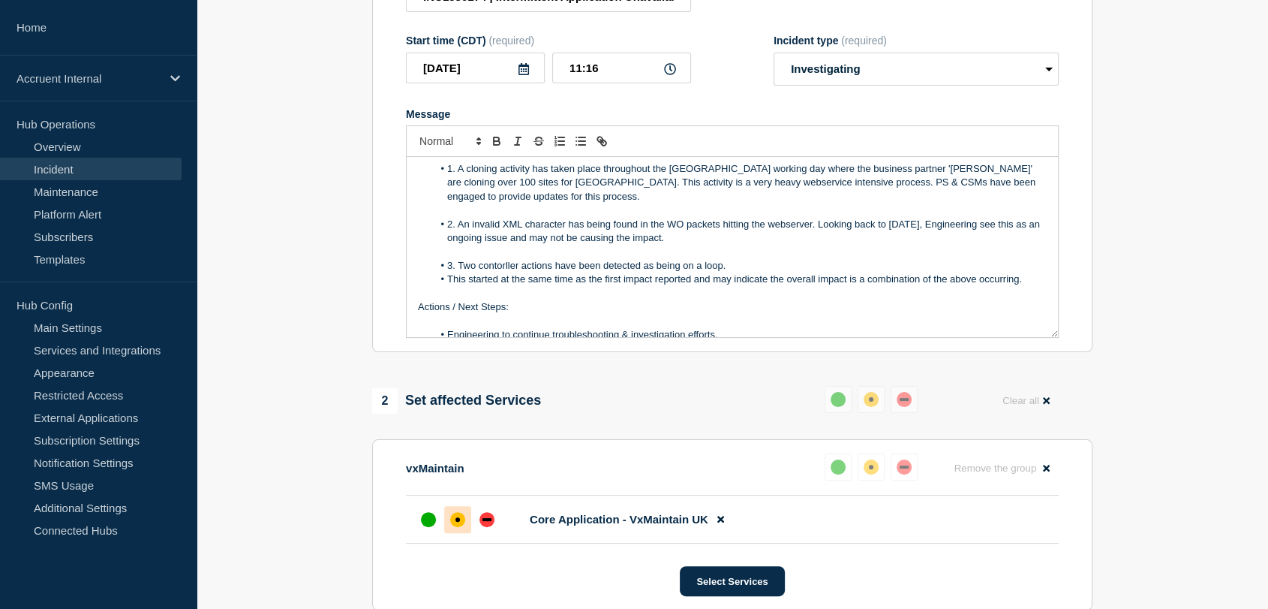
click at [739, 272] on li "3. Two contorller actions have been detected as being on a loop." at bounding box center [740, 266] width 615 height 14
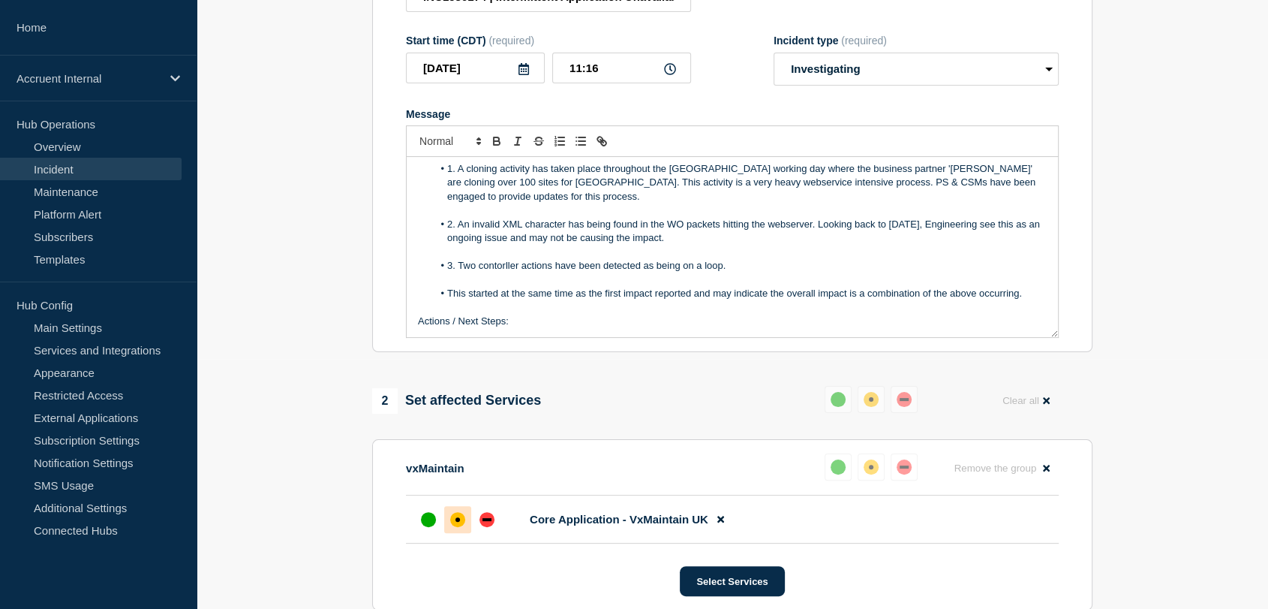
click at [486, 272] on li "3. Two contorller actions have been detected as being on a loop." at bounding box center [740, 266] width 615 height 14
click at [904, 86] on select "Select option Investigating Identified Monitoring Resolved" at bounding box center [916, 69] width 285 height 33
select select "identified"
click at [774, 86] on select "Select option Investigating Identified Monitoring Resolved" at bounding box center [916, 69] width 285 height 33
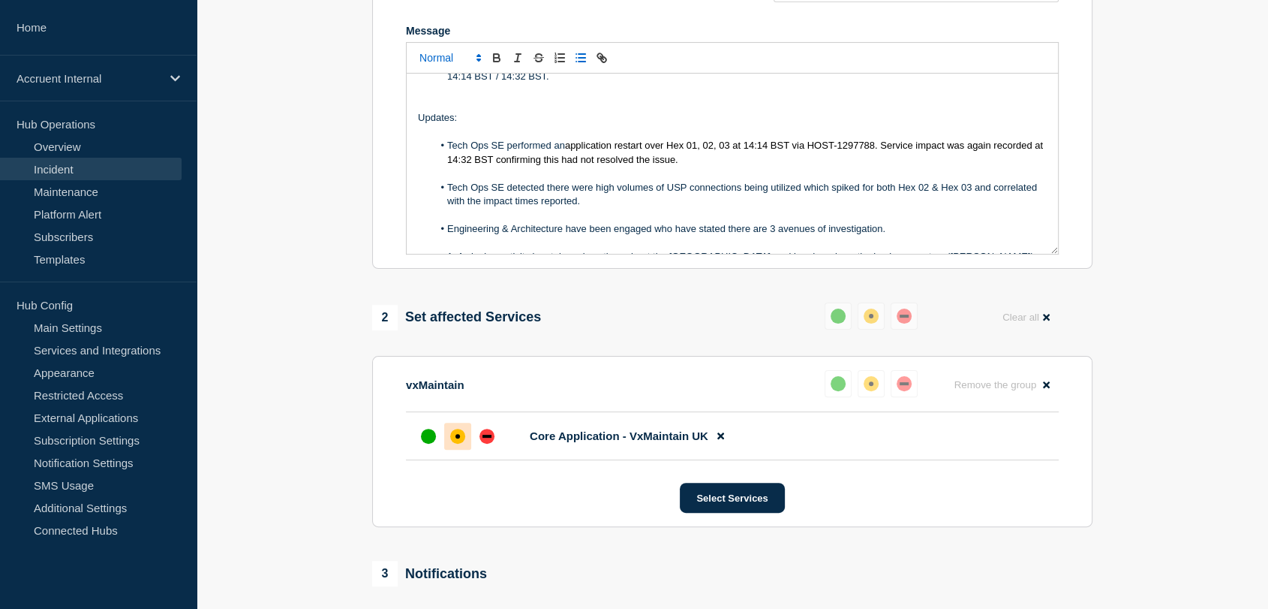
scroll to position [0, 0]
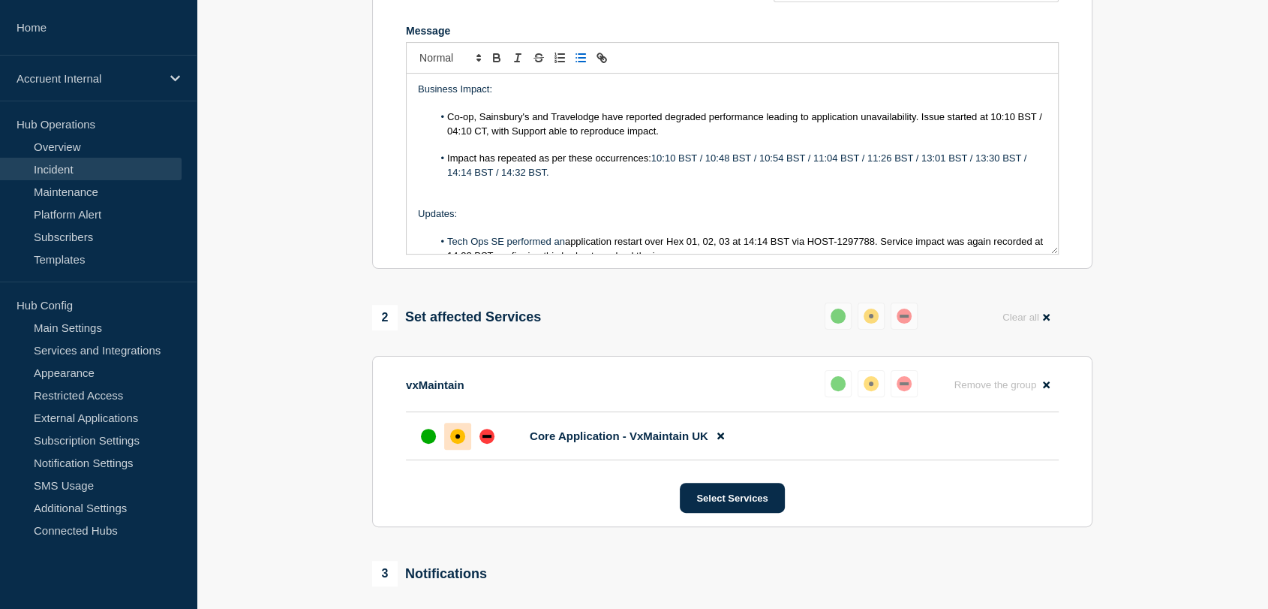
drag, startPoint x: 588, startPoint y: 274, endPoint x: 414, endPoint y: 245, distance: 177.3
click at [414, 245] on div "Business Impact: Co-op, Sainsbury's and Travelodge have reported degraded perfo…" at bounding box center [732, 164] width 651 height 180
copy div "Loremip: Dolo Sit AM consectet ad elitseddoei tempori utla Etd 02, 60, 98 ma 36…"
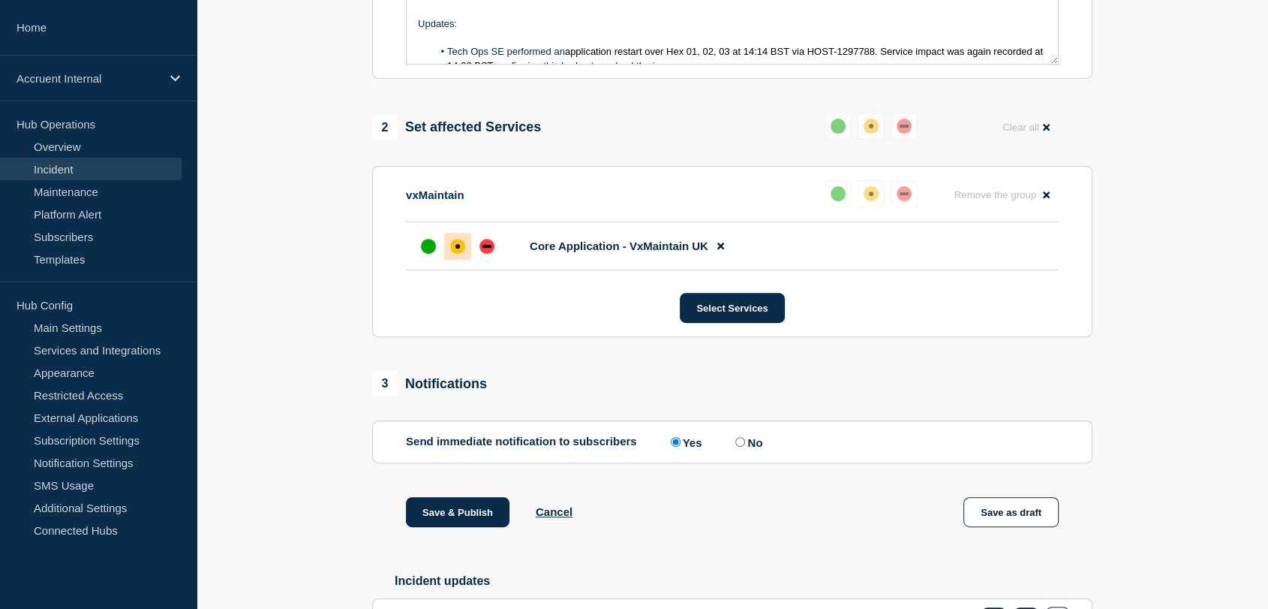
scroll to position [583, 0]
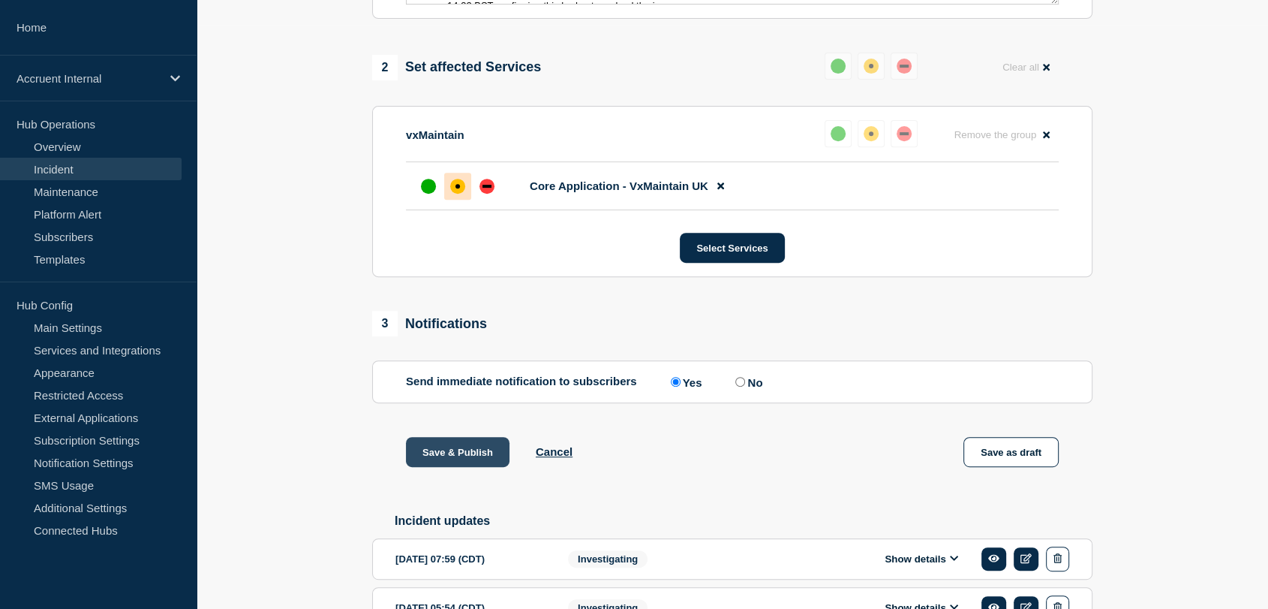
click at [454, 467] on button "Save & Publish" at bounding box center [458, 452] width 104 height 30
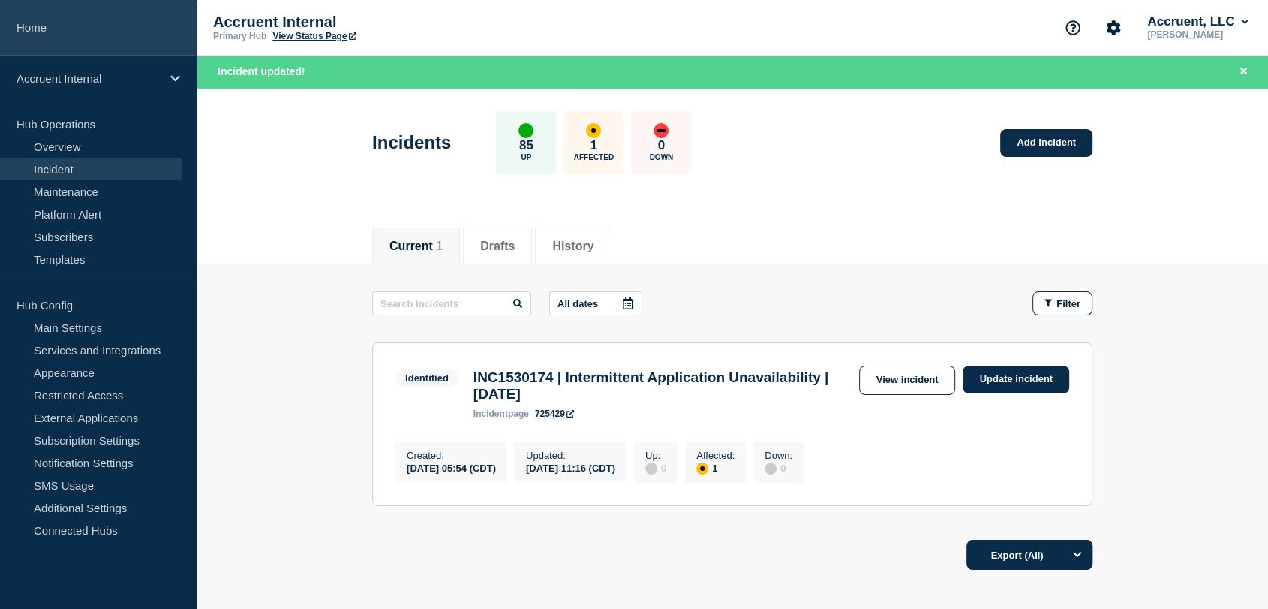
click at [59, 26] on link "Home" at bounding box center [98, 28] width 197 height 56
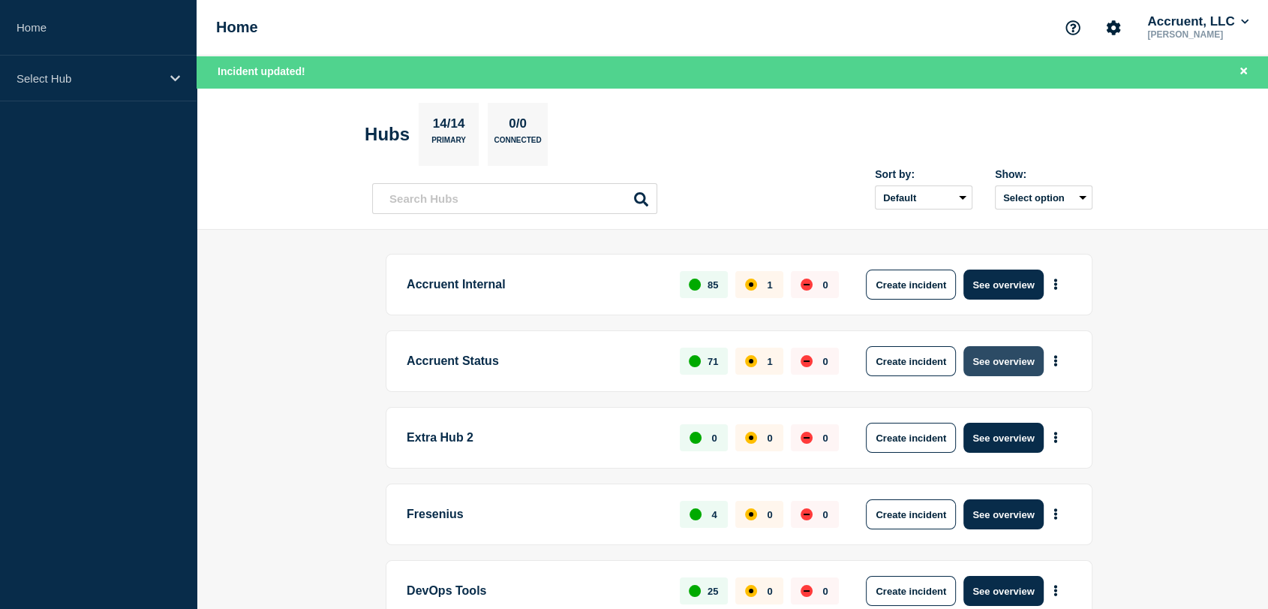
click at [995, 369] on button "See overview" at bounding box center [1004, 361] width 80 height 30
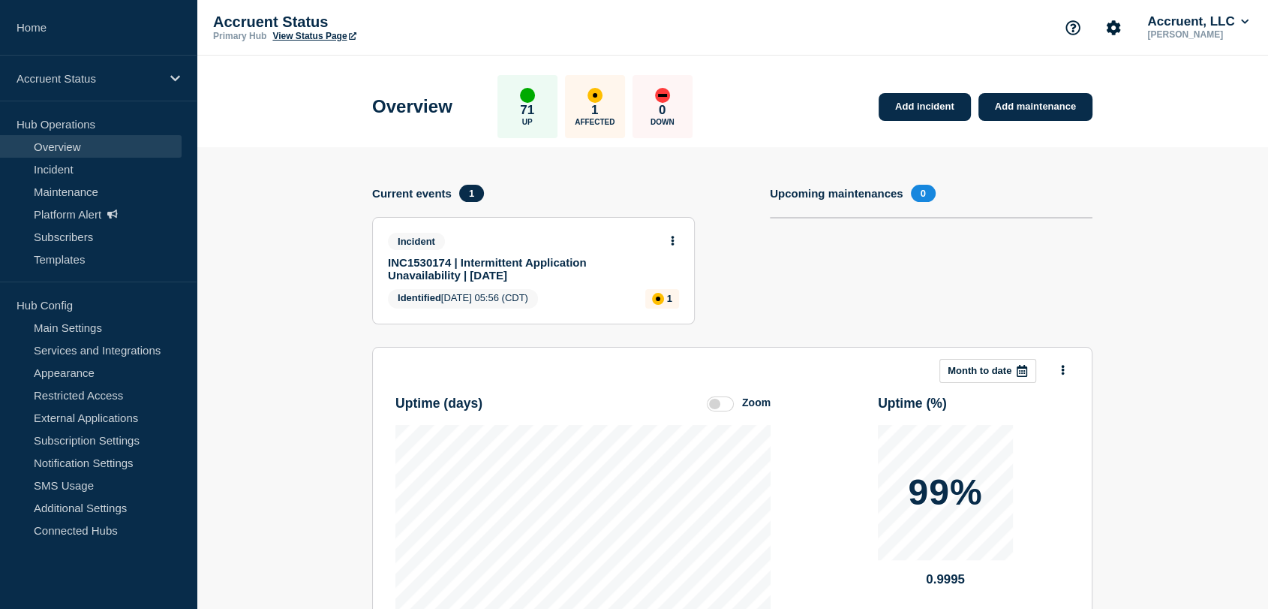
click at [673, 237] on icon at bounding box center [673, 241] width 4 height 10
click at [669, 295] on link "Update incident" at bounding box center [672, 295] width 73 height 12
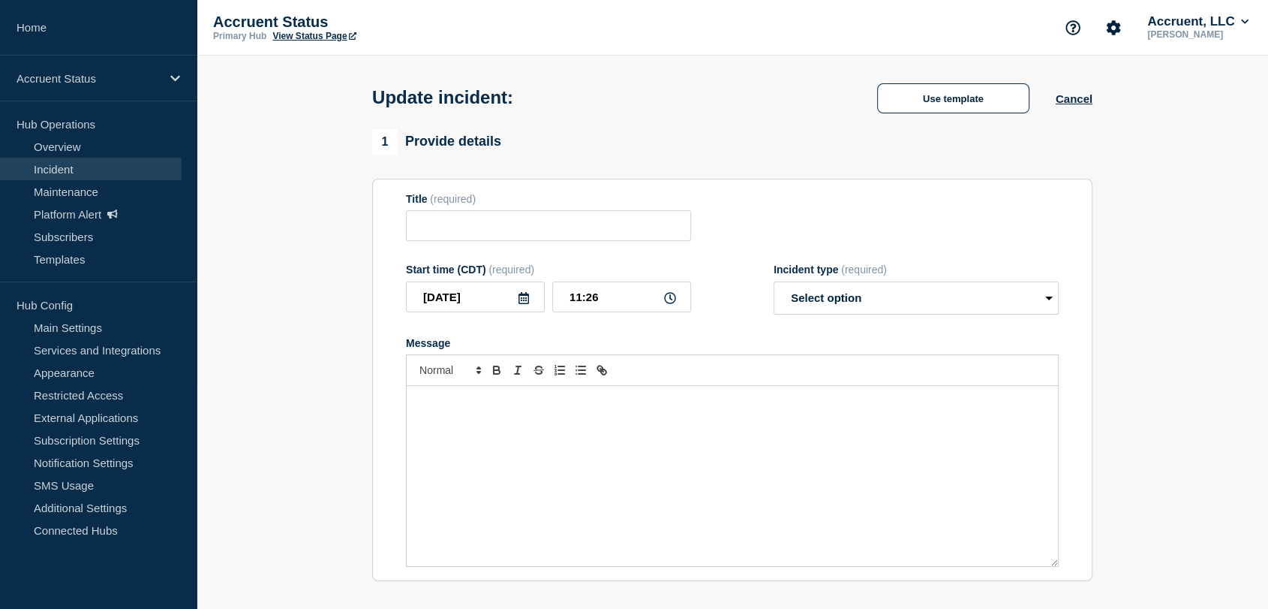
type input "INC1530174 | Intermittent Application Unavailability | [DATE]"
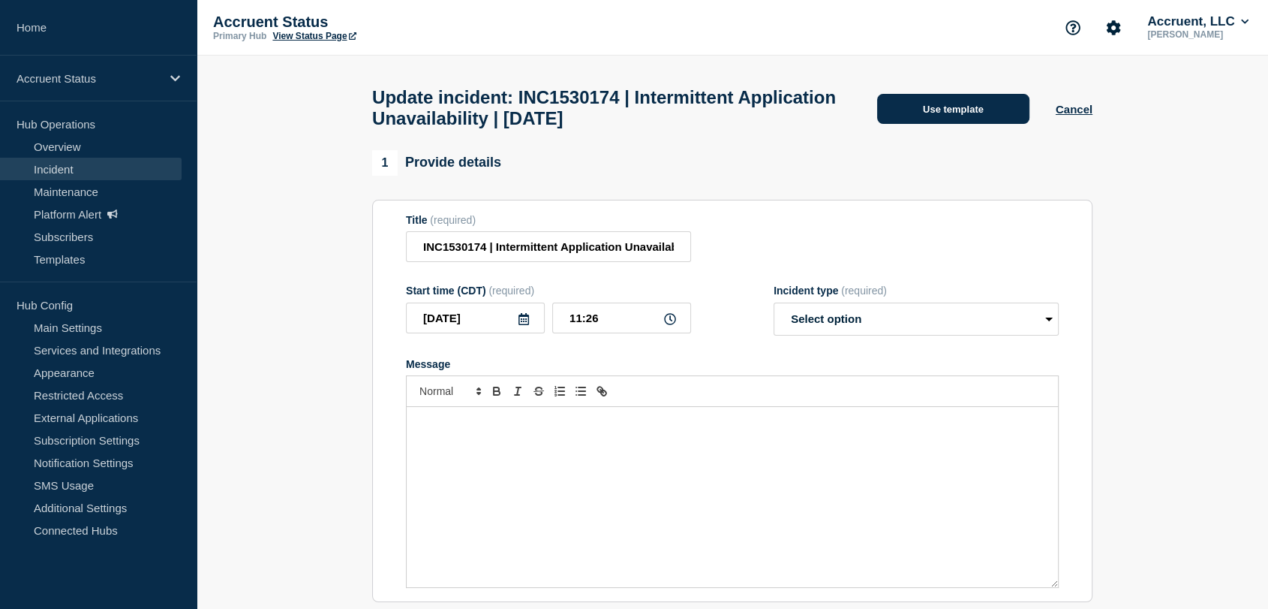
click at [895, 121] on button "Use template" at bounding box center [953, 109] width 152 height 30
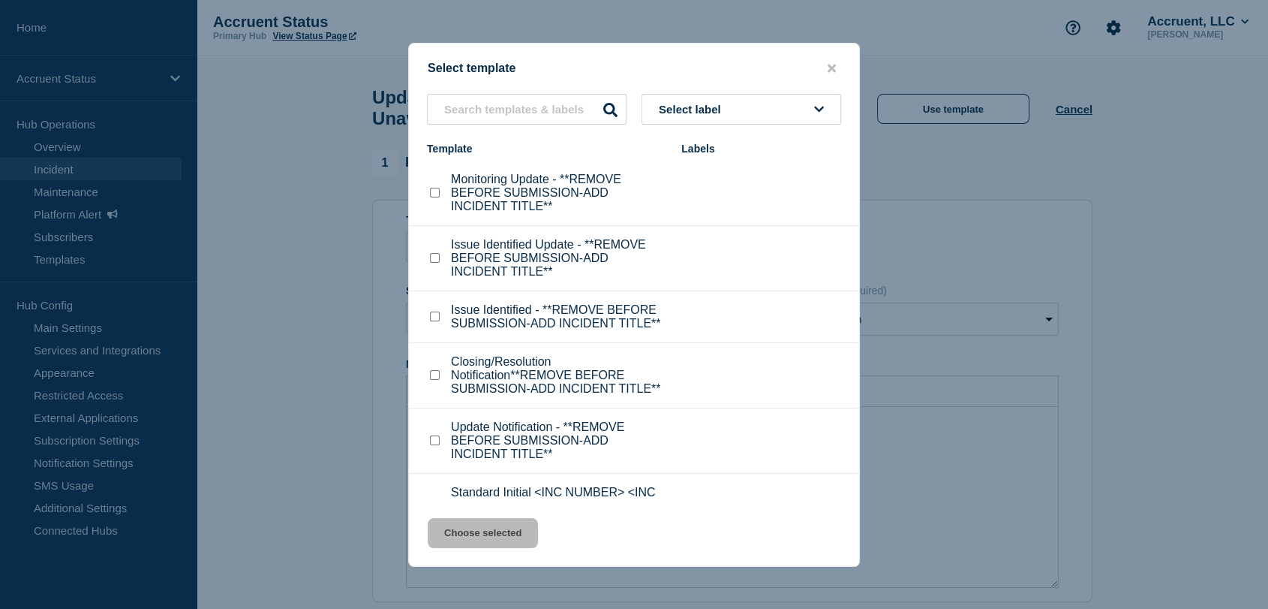
click at [432, 320] on input "Issue Identified - **REMOVE BEFORE SUBMISSION-ADD INCIDENT TITLE** checkbox" at bounding box center [435, 316] width 10 height 10
checkbox input "true"
click at [441, 263] on div at bounding box center [434, 258] width 15 height 15
click at [438, 263] on input "Issue Identified Update - **REMOVE BEFORE SUBMISSION-ADD INCIDENT TITLE** check…" at bounding box center [435, 258] width 10 height 10
checkbox input "true"
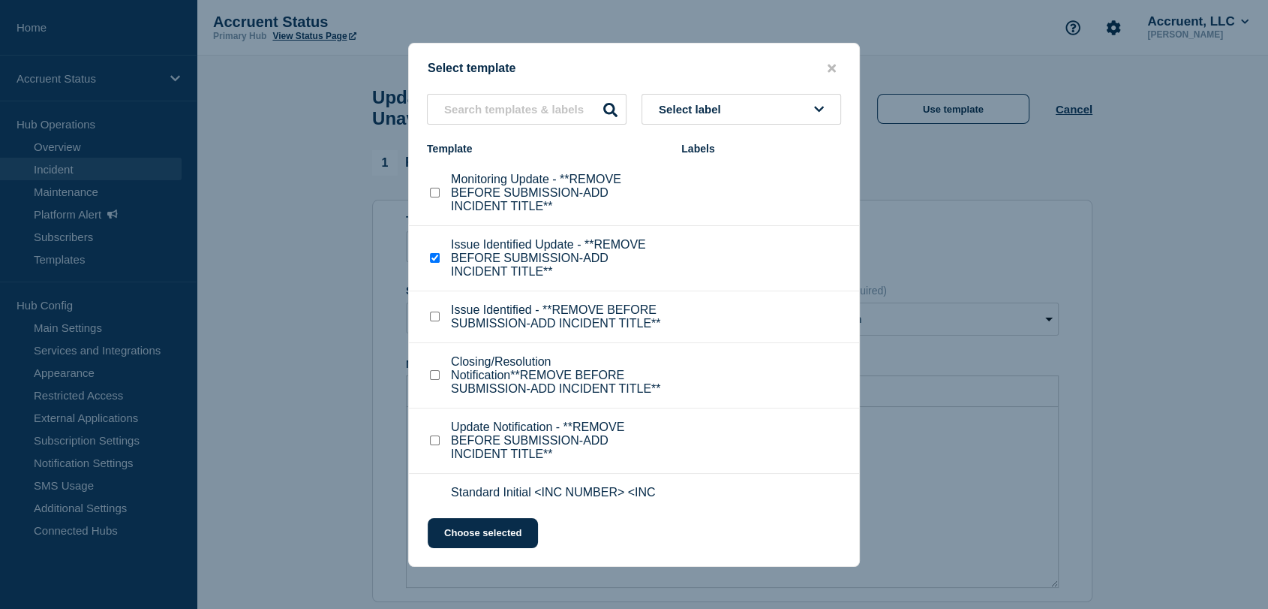
checkbox input "false"
click at [490, 537] on button "Choose selected" at bounding box center [483, 533] width 110 height 30
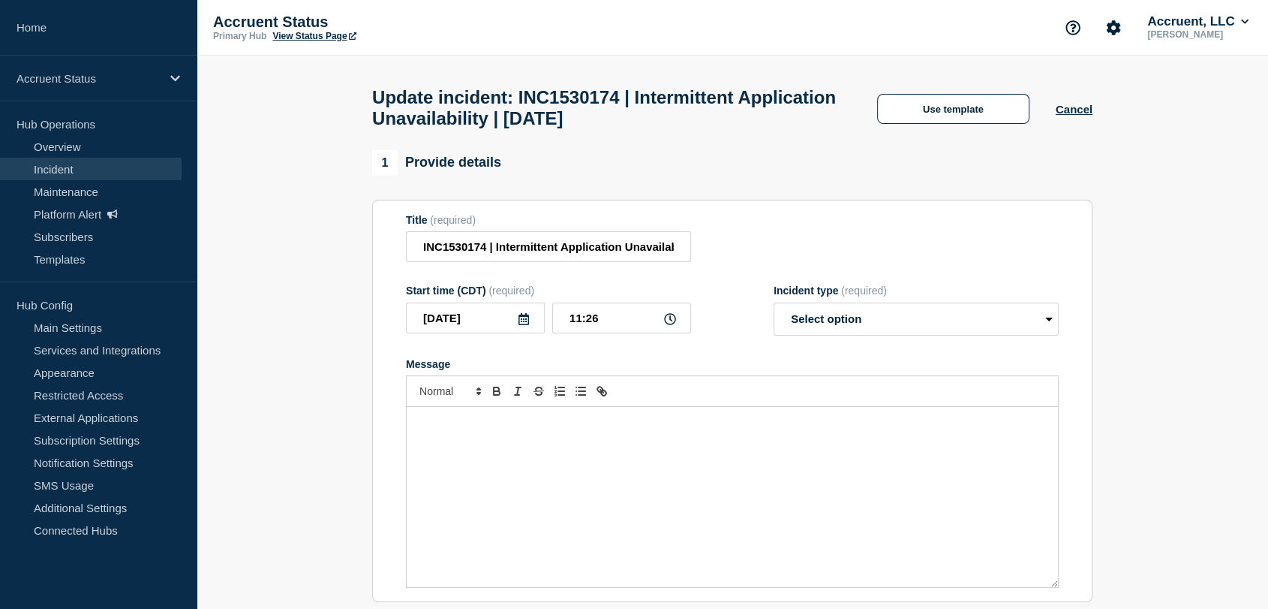
select select "identified"
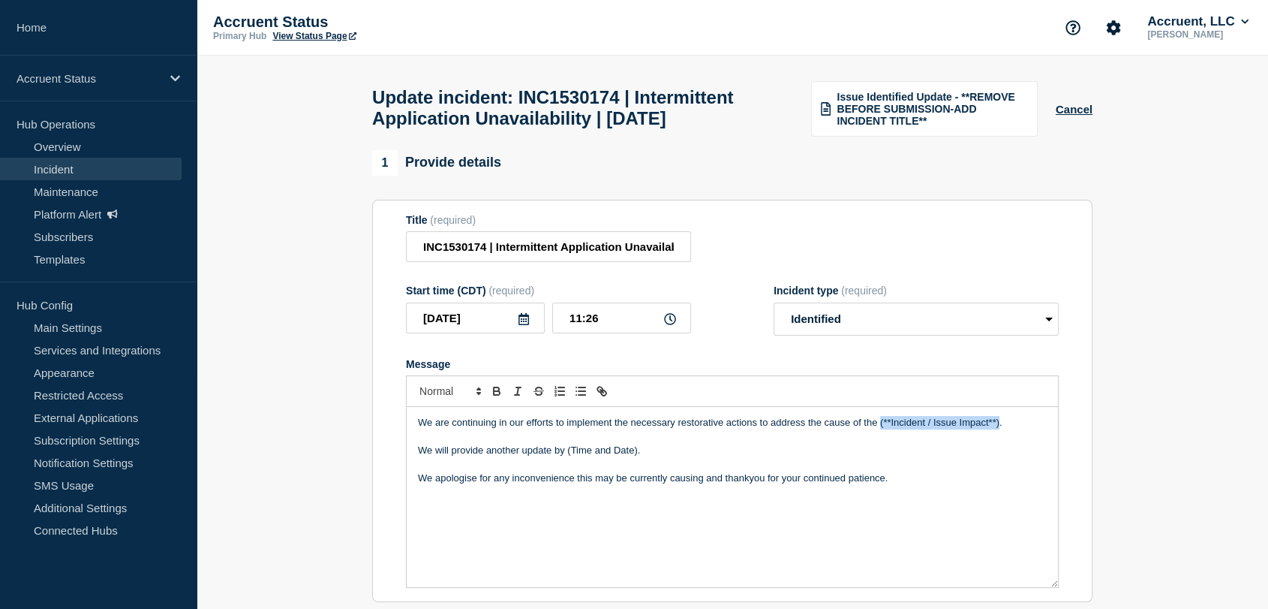
drag, startPoint x: 999, startPoint y: 458, endPoint x: 879, endPoint y: 459, distance: 120.1
click at [879, 429] on p "We are continuing in our efforts to implement the necessary restorative actions…" at bounding box center [732, 423] width 629 height 14
drag, startPoint x: 636, startPoint y: 485, endPoint x: 566, endPoint y: 484, distance: 70.6
click at [566, 457] on p "We will provide another update by (Time and Date)." at bounding box center [732, 451] width 629 height 14
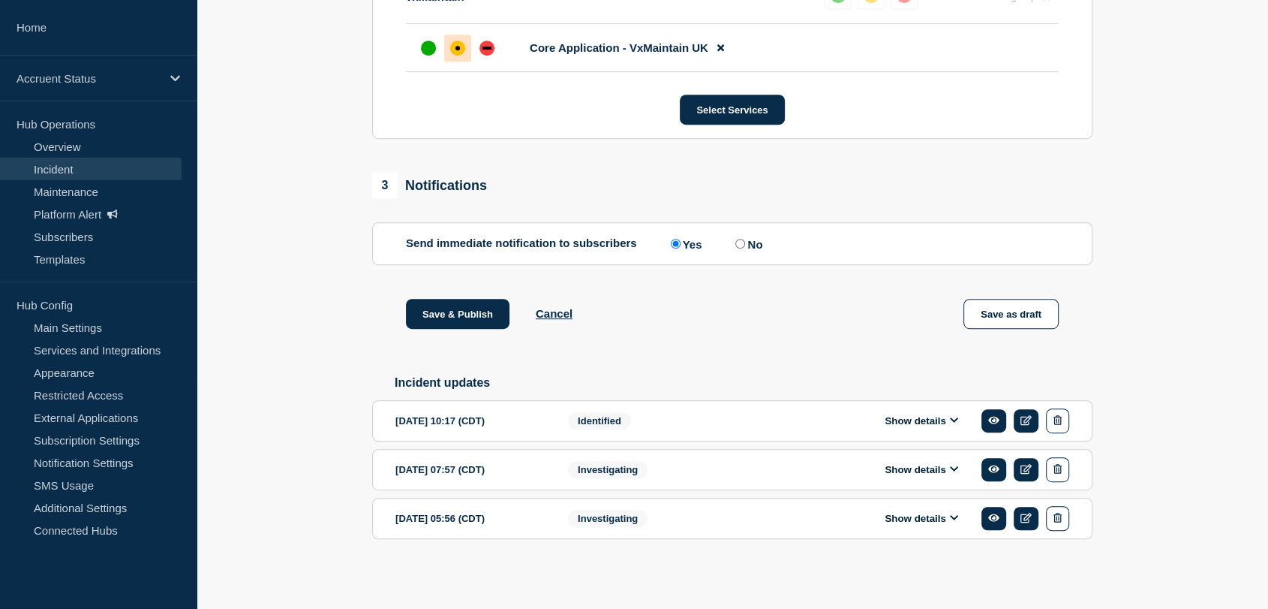
scroll to position [751, 0]
click at [478, 326] on button "Save & Publish" at bounding box center [458, 314] width 104 height 30
